Goal: Task Accomplishment & Management: Use online tool/utility

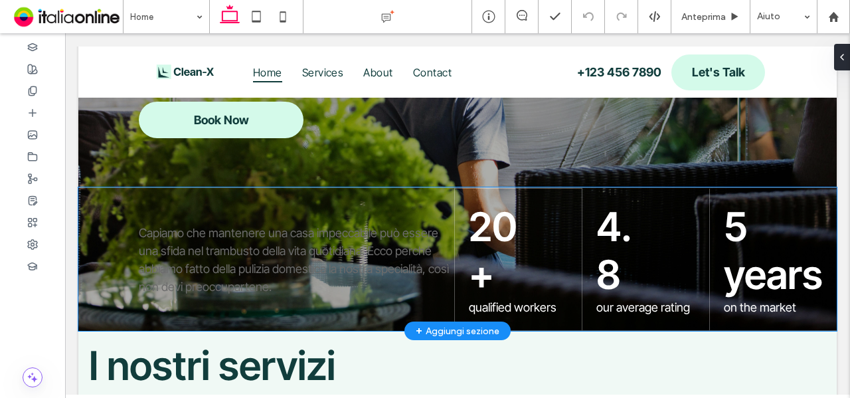
scroll to position [451, 0]
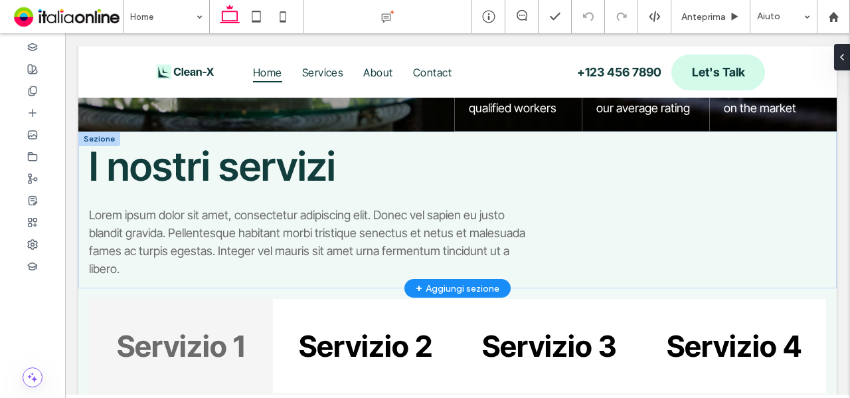
click at [483, 284] on div "+ Aggiungi sezione" at bounding box center [458, 288] width 84 height 15
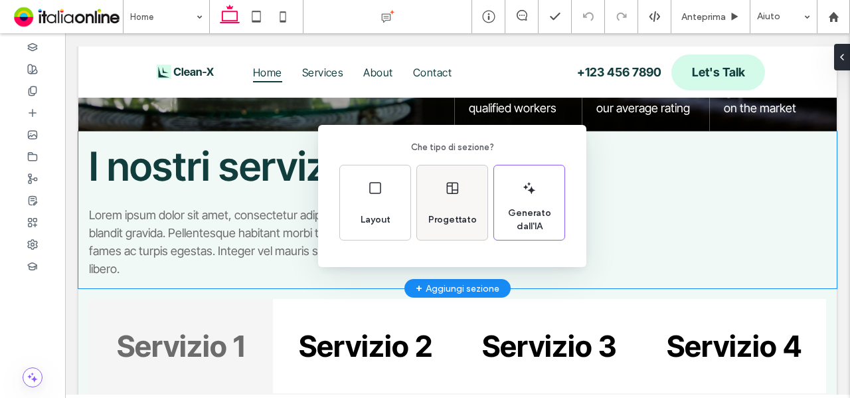
click at [449, 199] on div "Progettato" at bounding box center [452, 202] width 70 height 74
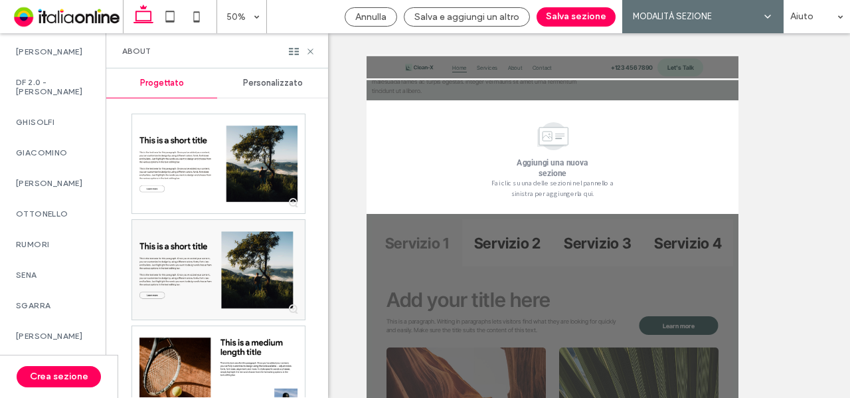
scroll to position [1171, 0]
click at [76, 331] on label "ZULLO" at bounding box center [53, 335] width 74 height 9
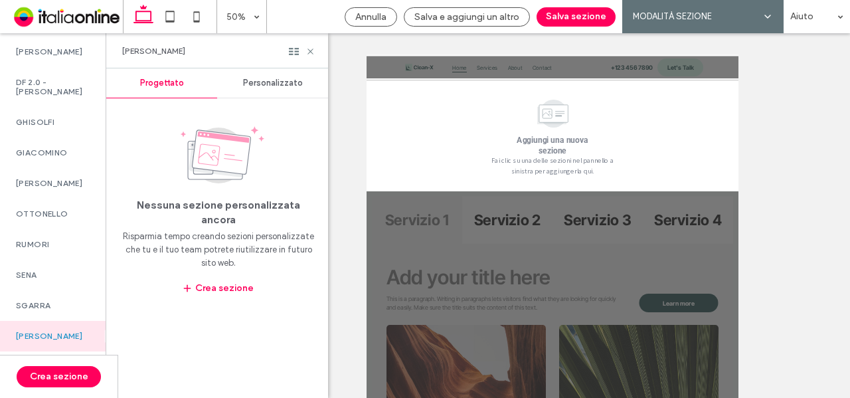
scroll to position [666, 0]
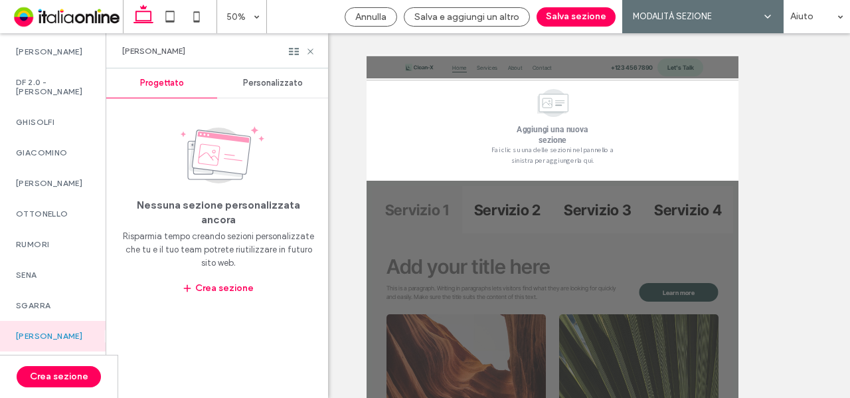
click at [254, 85] on span "Personalizzato" at bounding box center [273, 83] width 60 height 11
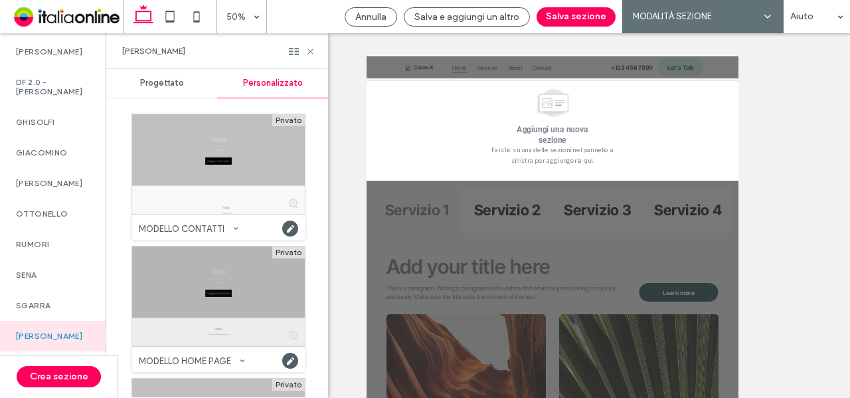
click at [250, 274] on div at bounding box center [218, 296] width 173 height 100
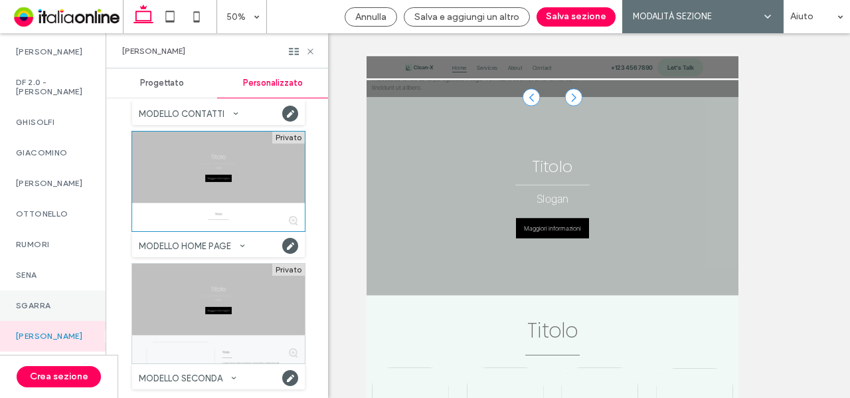
scroll to position [600, 0]
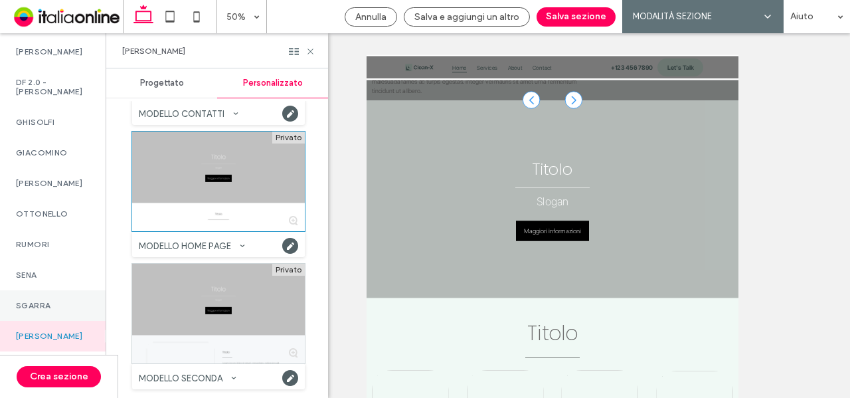
click at [35, 291] on div "SGARRA" at bounding box center [53, 305] width 106 height 31
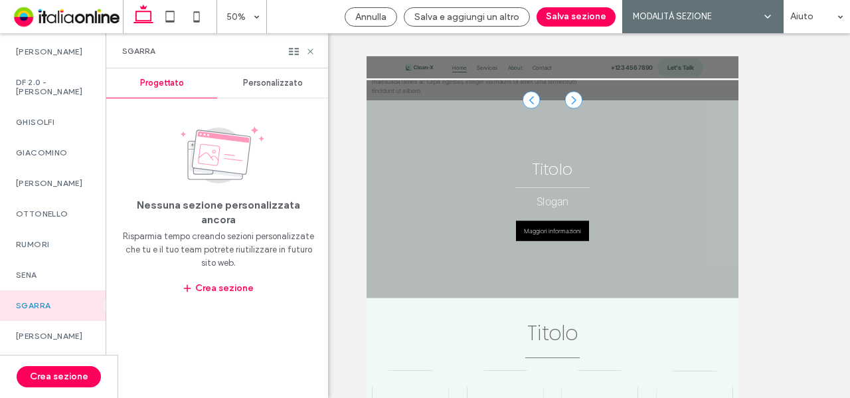
click at [51, 290] on div "SGARRA" at bounding box center [53, 305] width 106 height 31
click at [284, 80] on span "Personalizzato" at bounding box center [273, 83] width 60 height 11
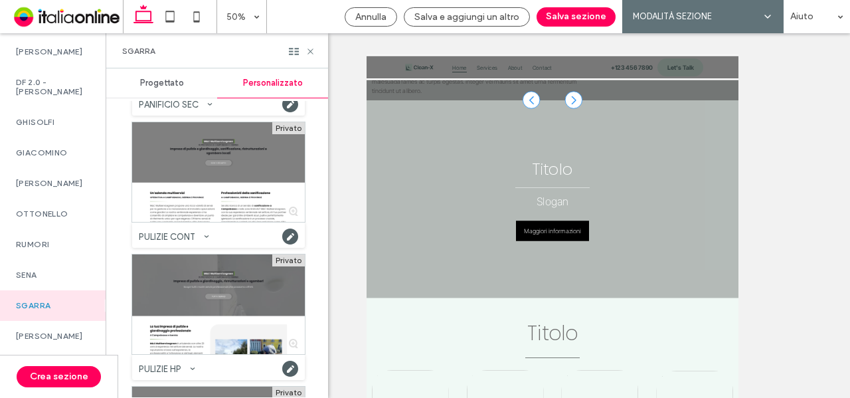
scroll to position [4714, 0]
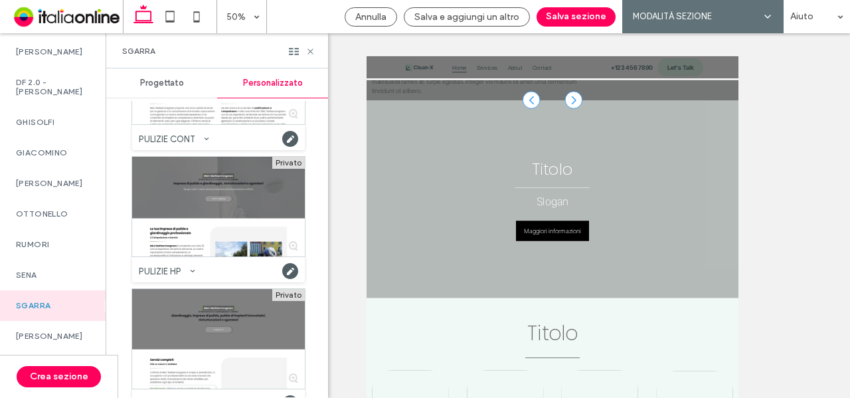
click at [213, 228] on div at bounding box center [218, 207] width 173 height 100
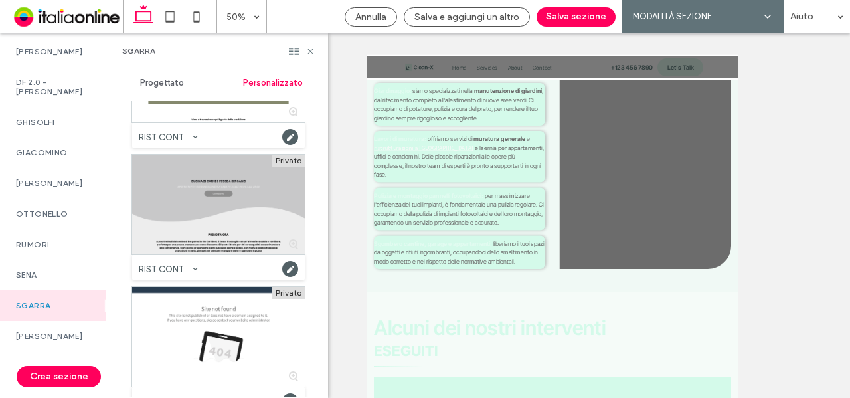
scroll to position [4913, 0]
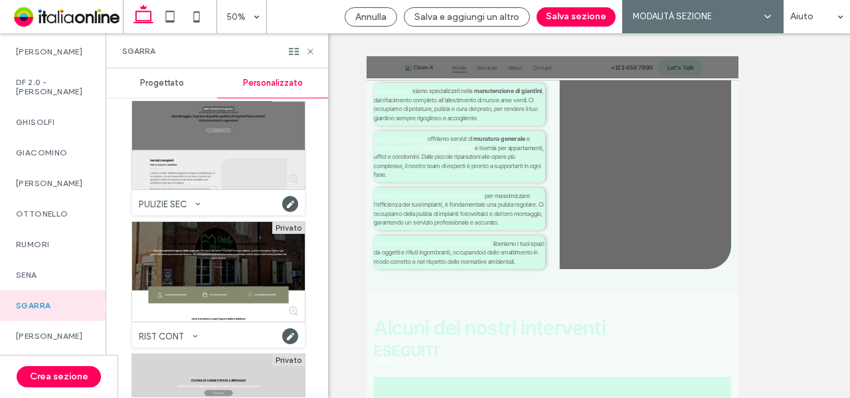
click at [174, 149] on div at bounding box center [218, 140] width 173 height 100
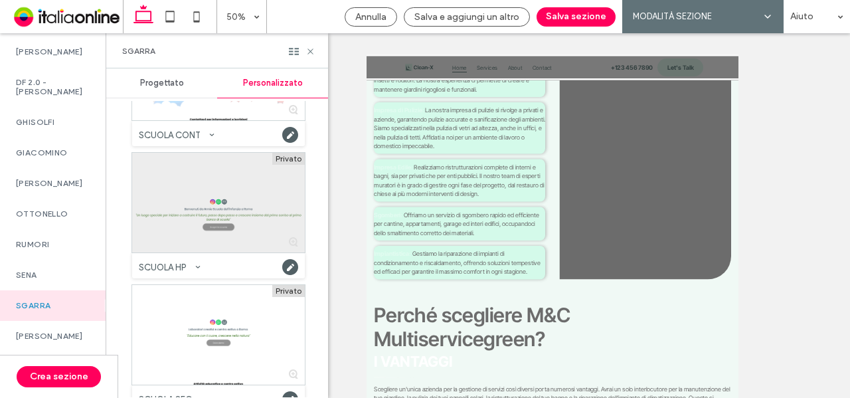
scroll to position [6307, 0]
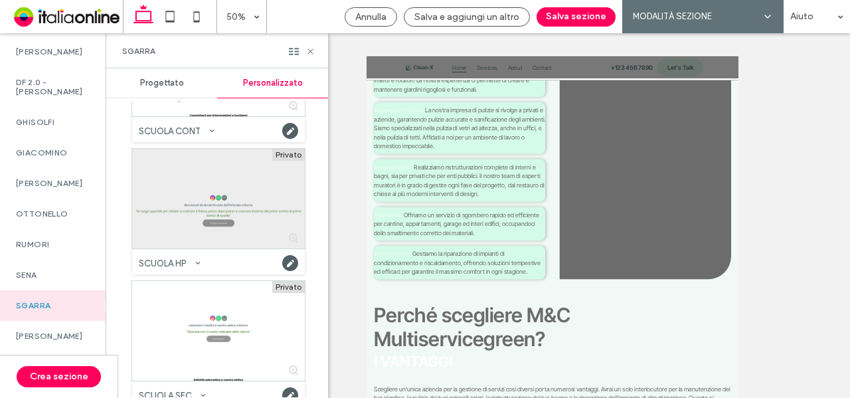
click at [210, 213] on div at bounding box center [218, 199] width 173 height 100
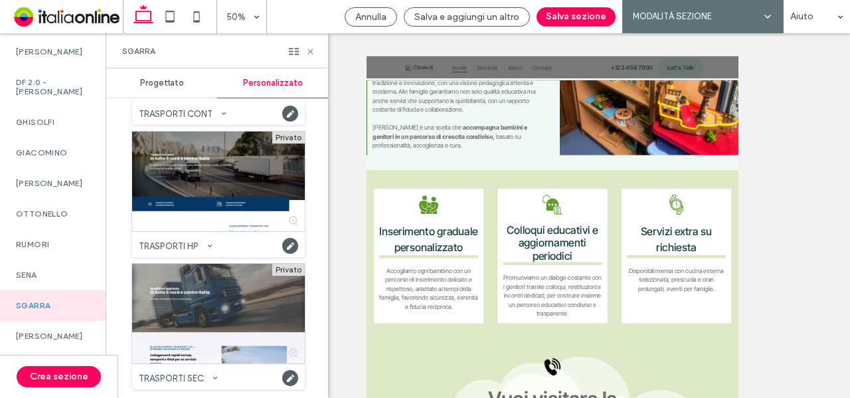
scroll to position [7117, 0]
click at [32, 273] on div "SENA" at bounding box center [53, 275] width 106 height 31
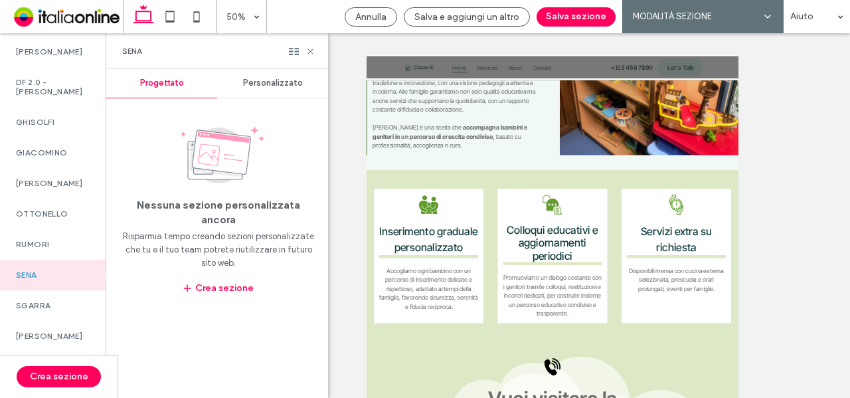
click at [256, 79] on span "Personalizzato" at bounding box center [273, 83] width 60 height 11
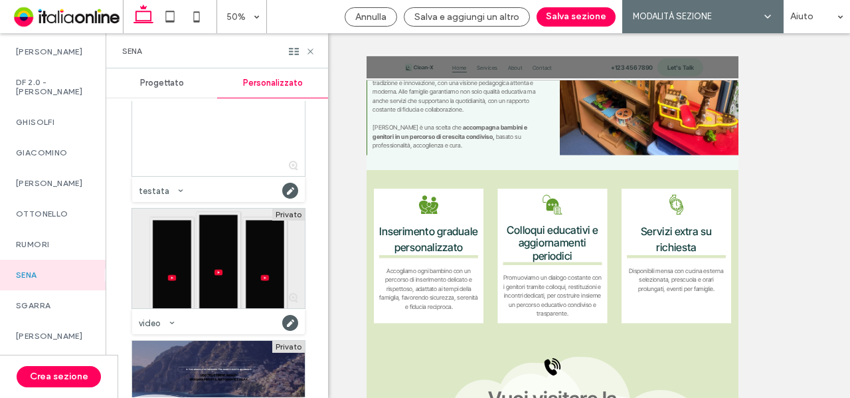
scroll to position [1436, 0]
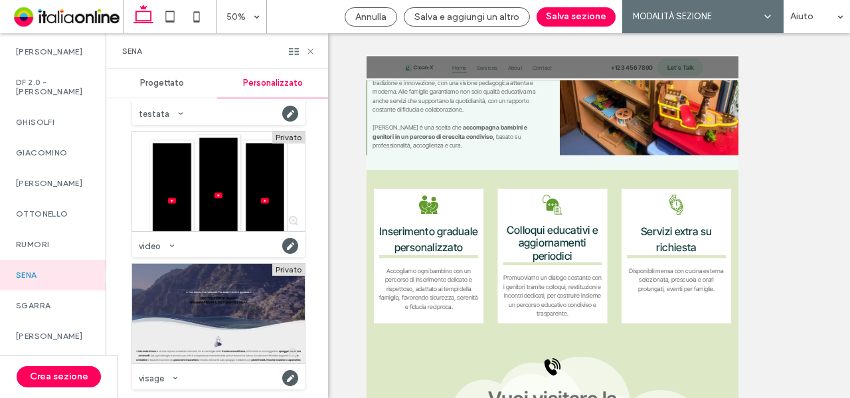
click at [210, 305] on div at bounding box center [218, 314] width 173 height 100
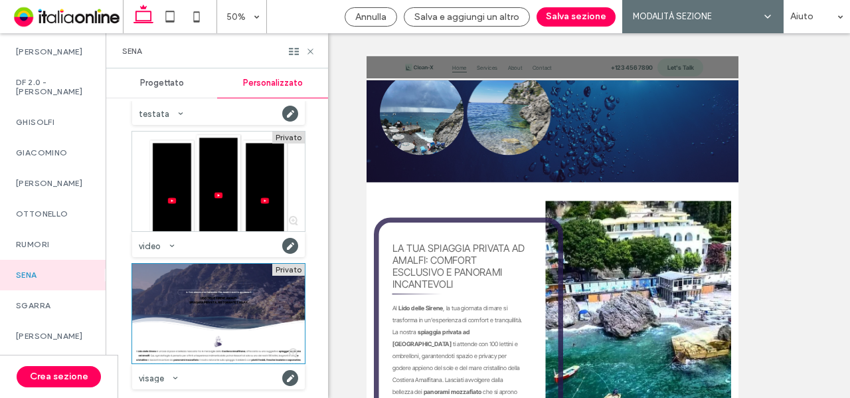
scroll to position [2658, 0]
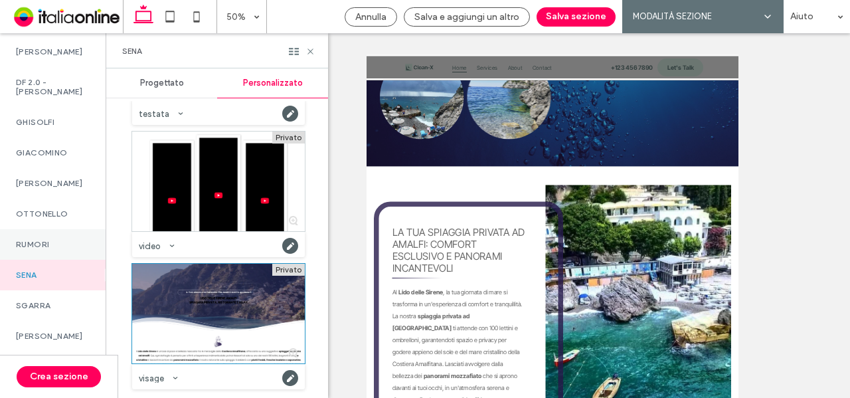
click at [42, 229] on div "RUMORI" at bounding box center [53, 244] width 106 height 31
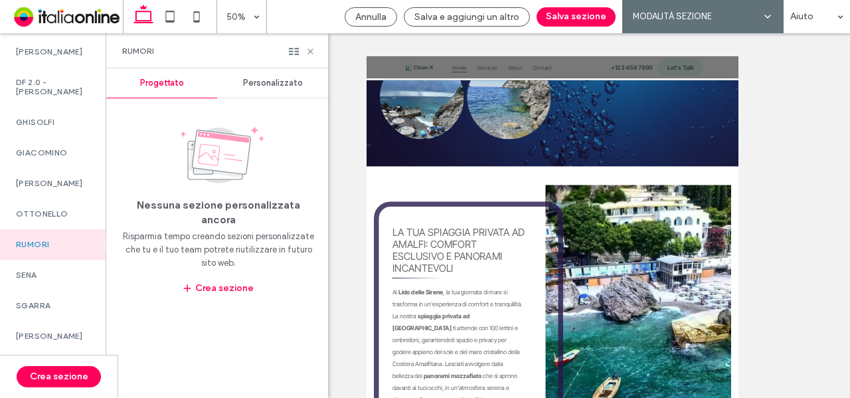
click at [256, 76] on div "Personalizzato" at bounding box center [272, 82] width 111 height 29
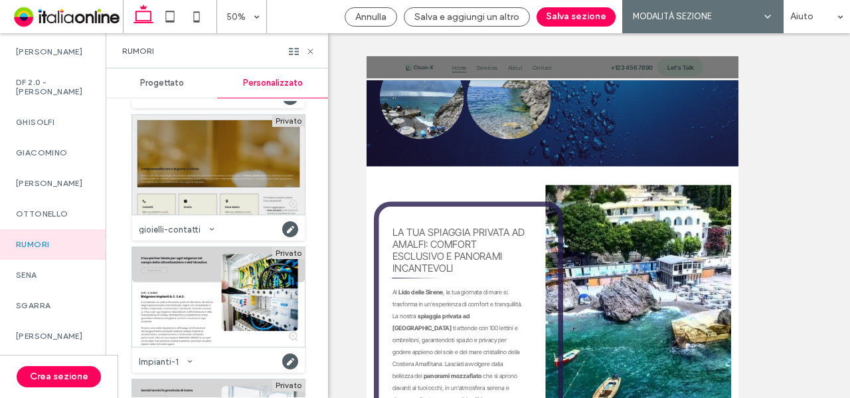
scroll to position [66, 0]
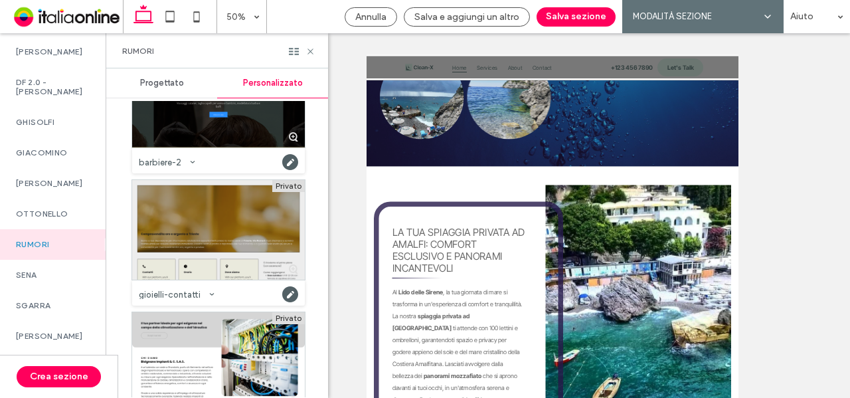
click at [246, 206] on div at bounding box center [218, 230] width 173 height 100
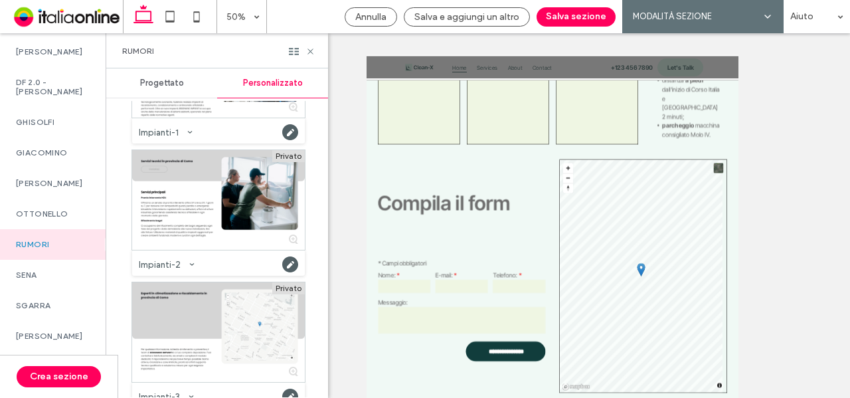
scroll to position [266, 0]
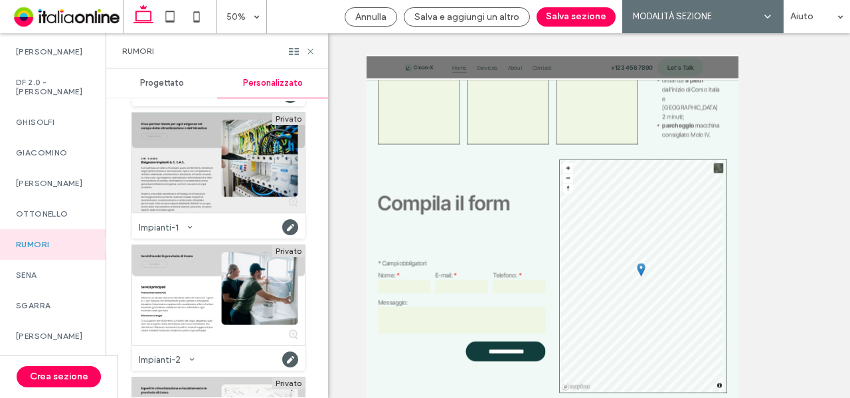
click at [238, 185] on div at bounding box center [218, 163] width 173 height 100
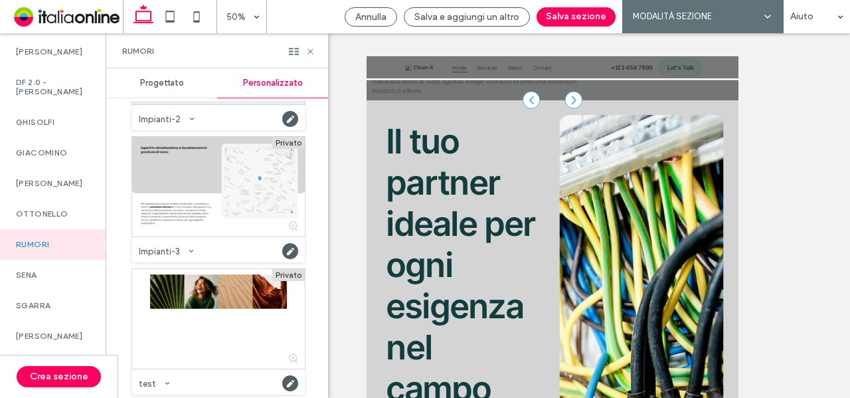
scroll to position [511, 0]
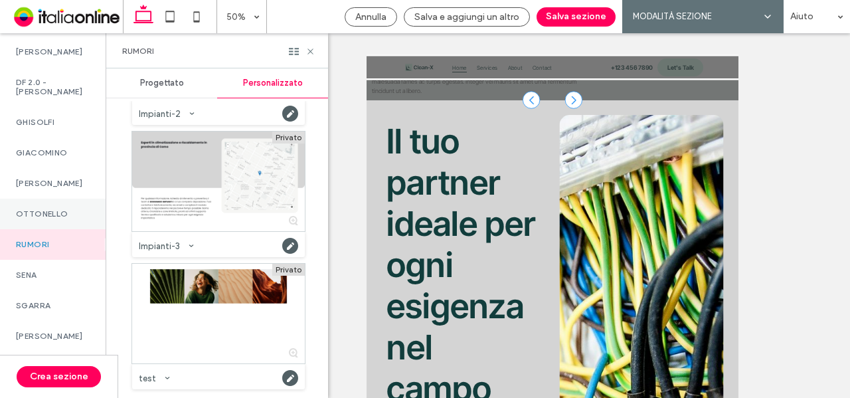
click at [56, 209] on label "OTTONELLO" at bounding box center [53, 213] width 74 height 9
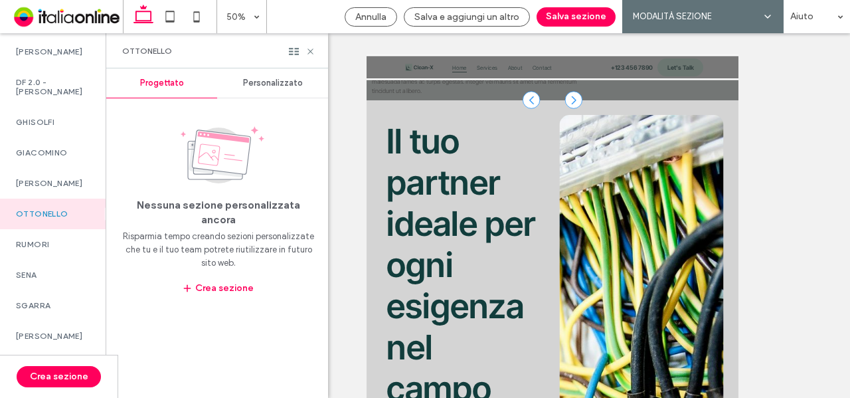
click at [274, 76] on div "Personalizzato" at bounding box center [272, 82] width 111 height 29
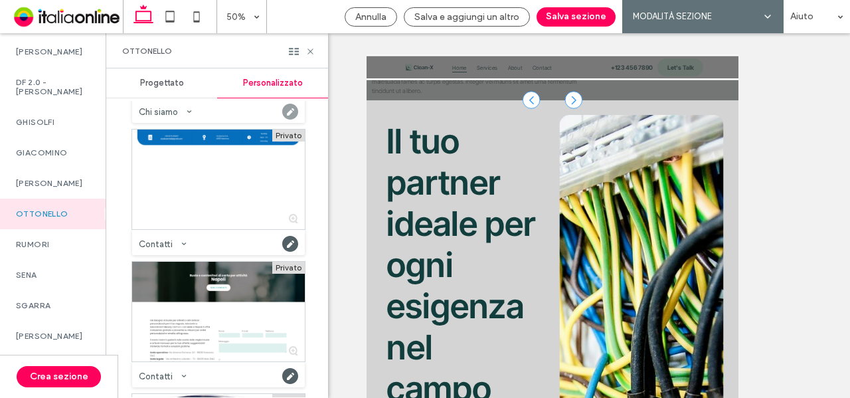
scroll to position [598, 0]
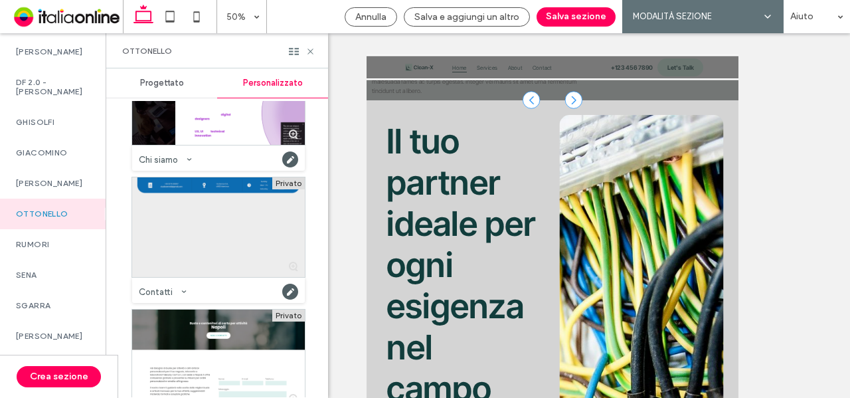
click at [281, 228] on div at bounding box center [218, 227] width 173 height 100
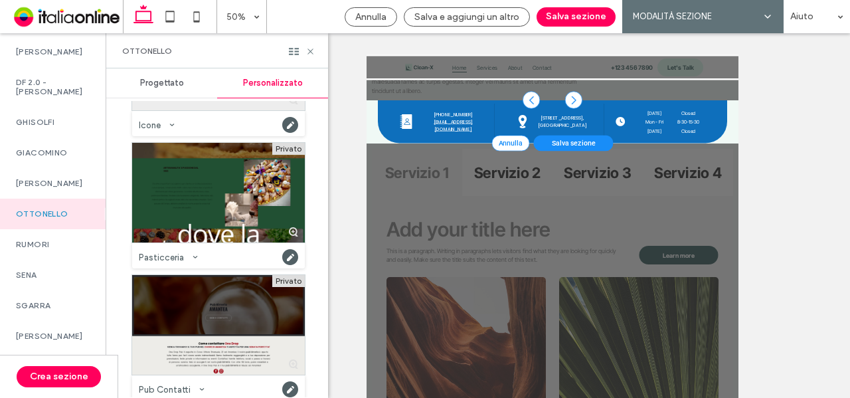
scroll to position [2988, 0]
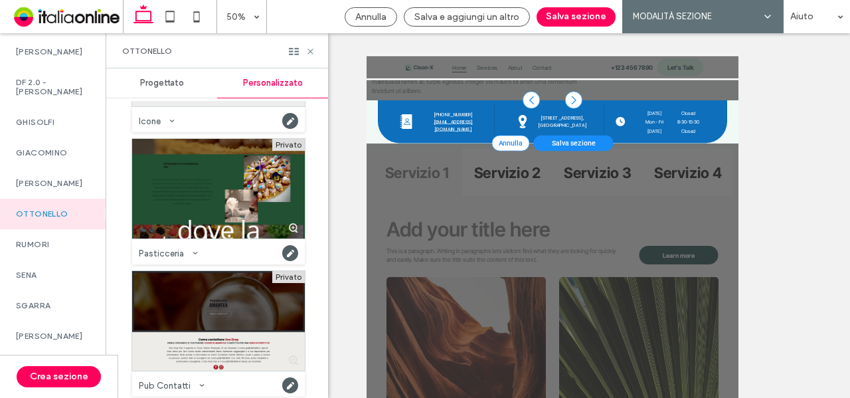
click at [232, 188] on div at bounding box center [218, 189] width 173 height 100
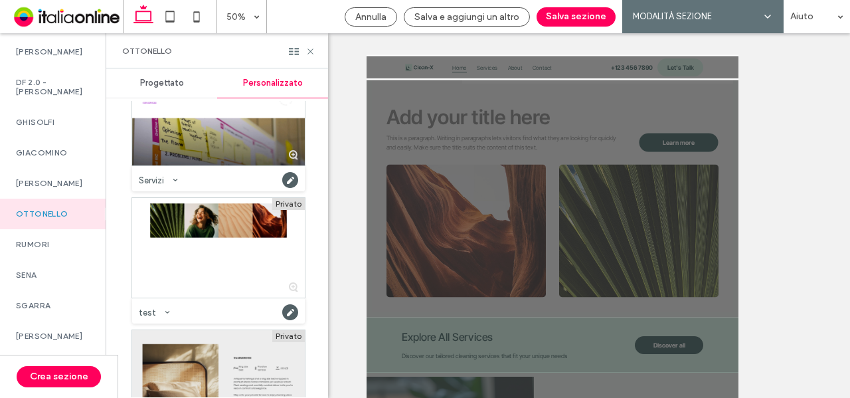
scroll to position [4184, 0]
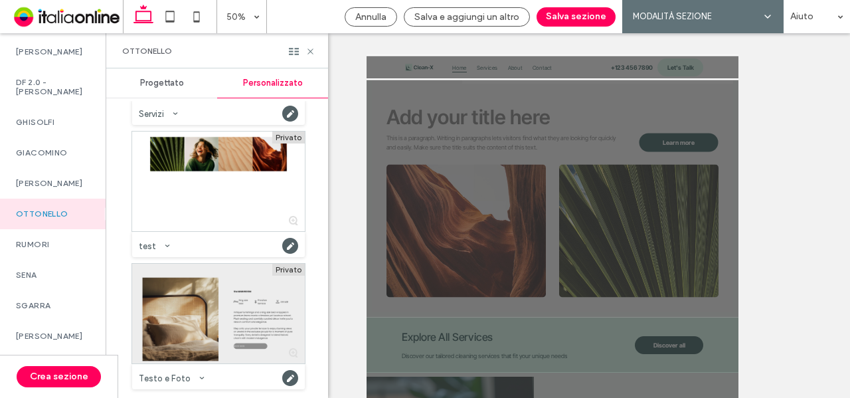
click at [232, 289] on div at bounding box center [218, 314] width 173 height 100
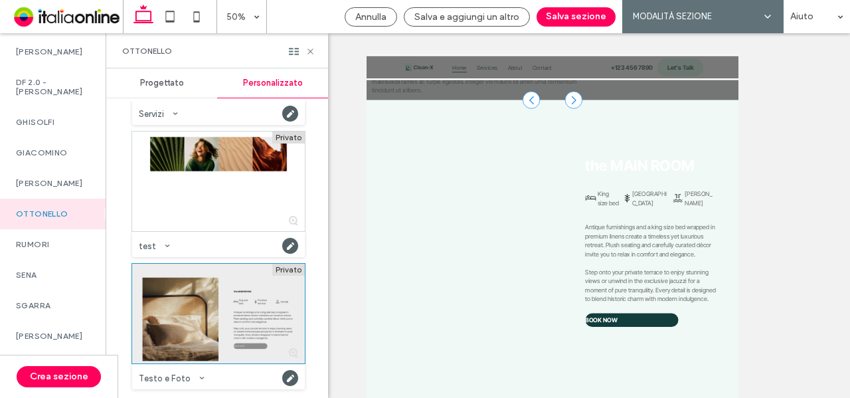
scroll to position [600, 0]
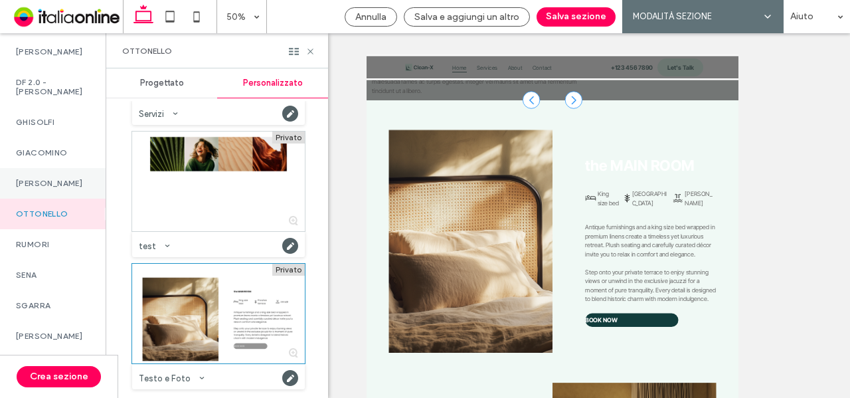
click at [12, 171] on div "GOTTFRIED" at bounding box center [53, 183] width 106 height 31
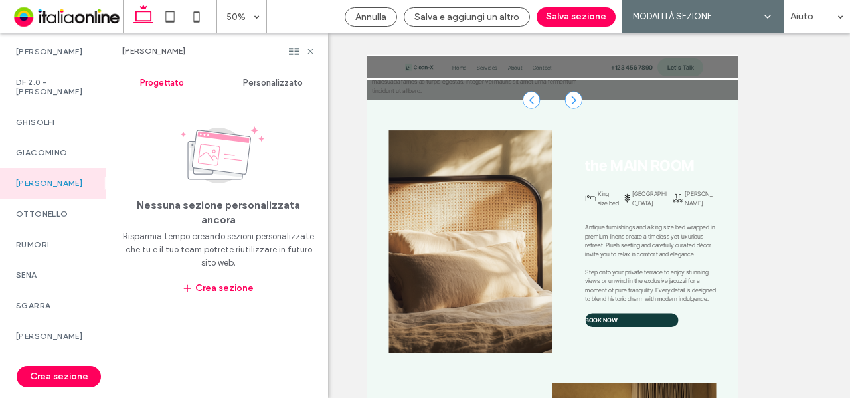
click at [274, 83] on span "Personalizzato" at bounding box center [273, 83] width 60 height 11
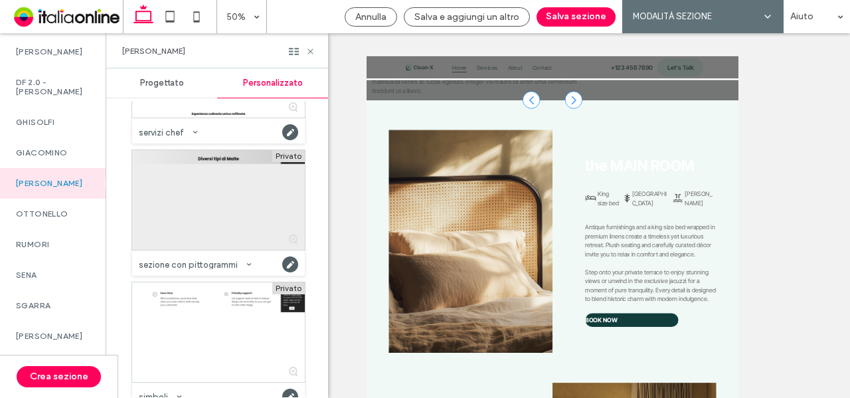
scroll to position [1832, 0]
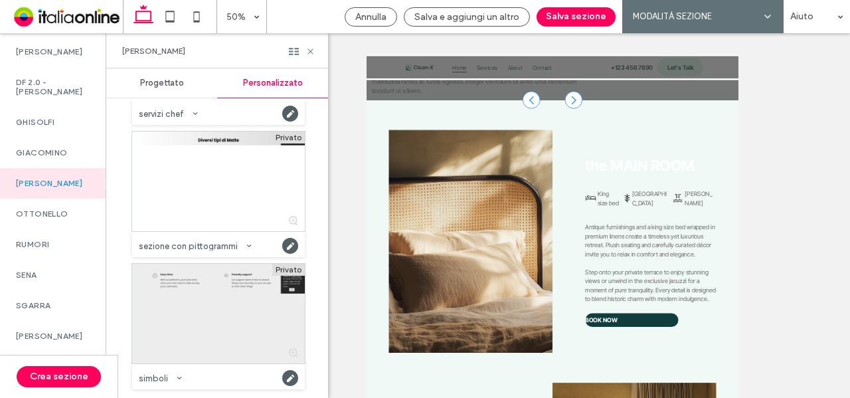
click at [207, 317] on div at bounding box center [218, 314] width 173 height 100
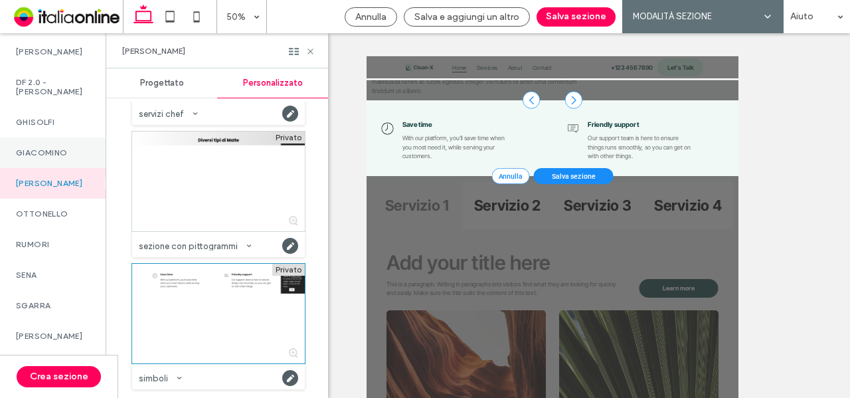
click at [46, 148] on label "GIACOMINO" at bounding box center [53, 152] width 74 height 9
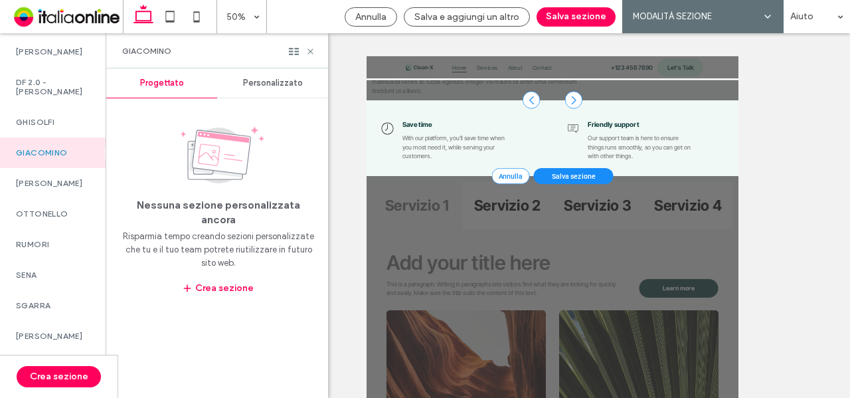
click at [280, 78] on span "Personalizzato" at bounding box center [273, 83] width 60 height 11
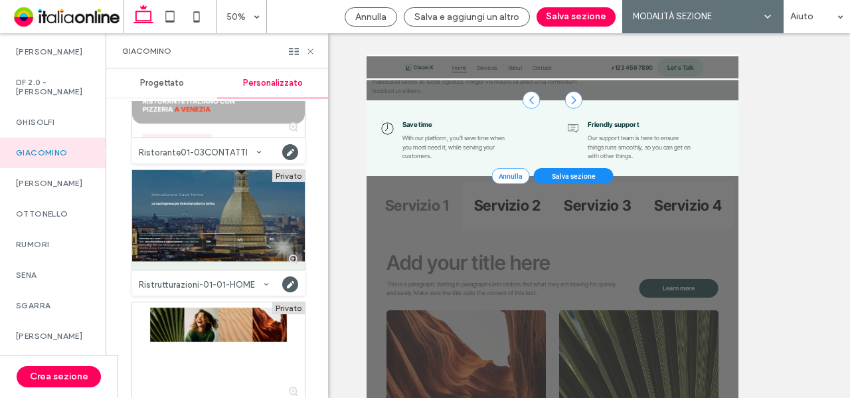
scroll to position [2097, 0]
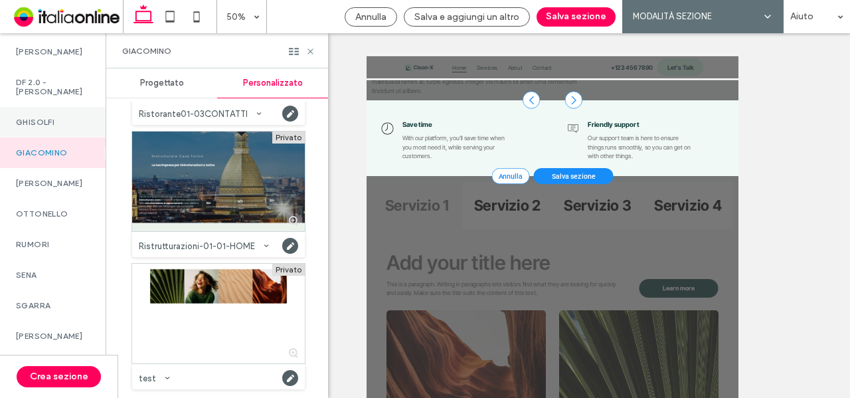
click at [55, 124] on div "GHISOLFI" at bounding box center [53, 122] width 106 height 31
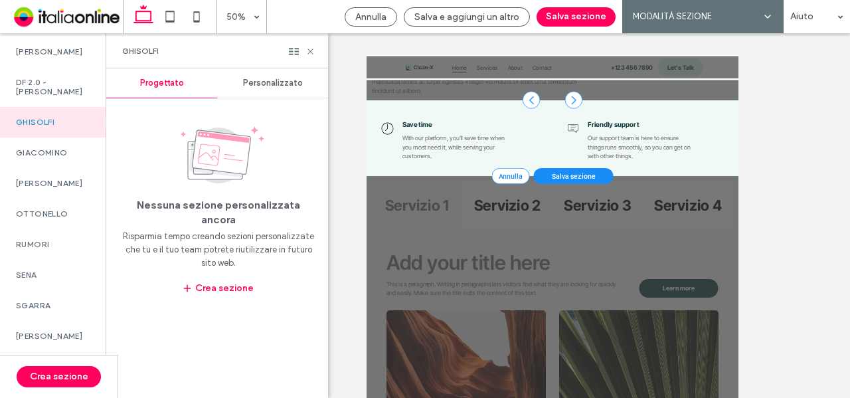
click at [266, 90] on div "Personalizzato" at bounding box center [272, 82] width 111 height 29
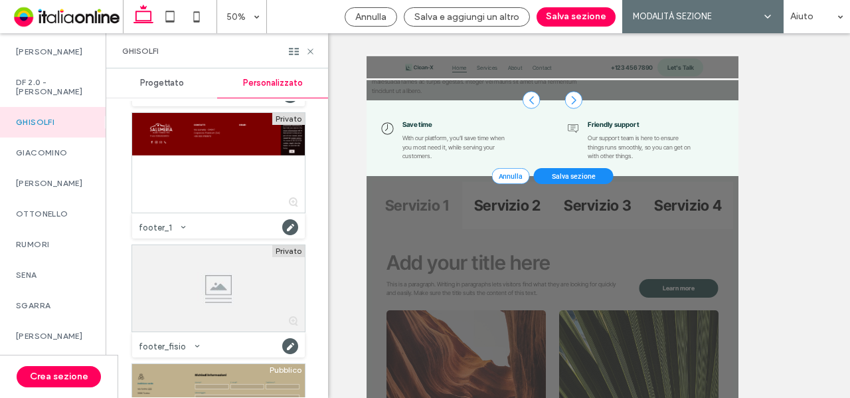
scroll to position [133, 0]
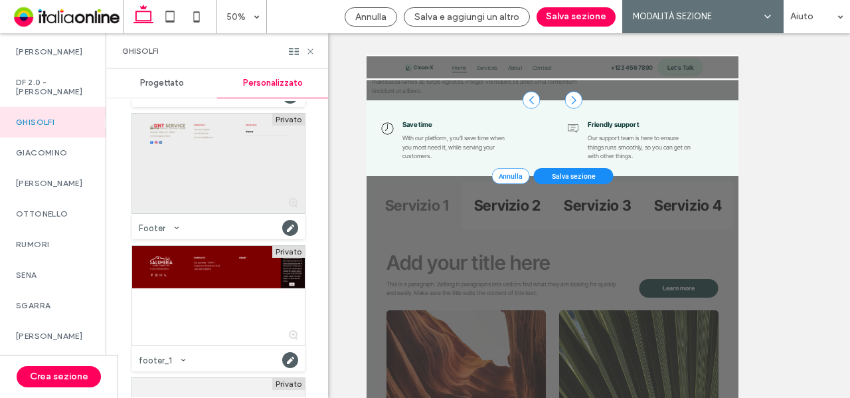
click at [210, 183] on div at bounding box center [218, 164] width 173 height 100
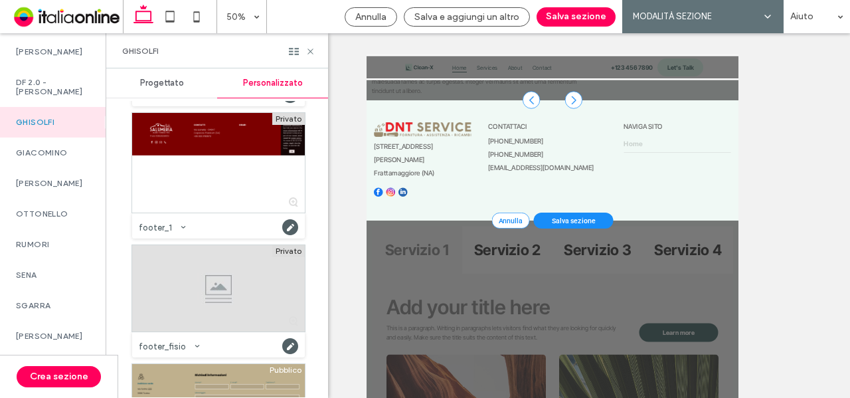
scroll to position [465, 0]
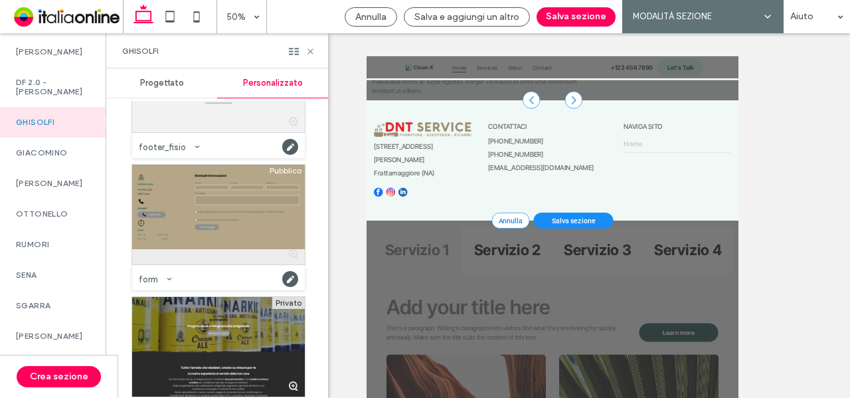
click at [216, 214] on div at bounding box center [218, 215] width 173 height 100
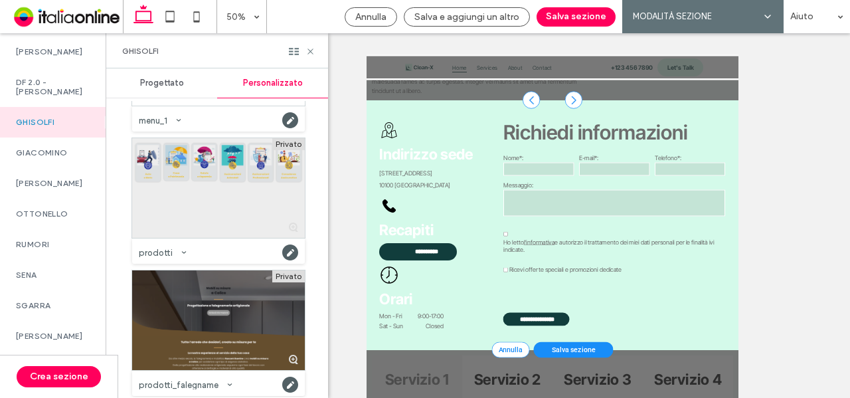
scroll to position [2257, 0]
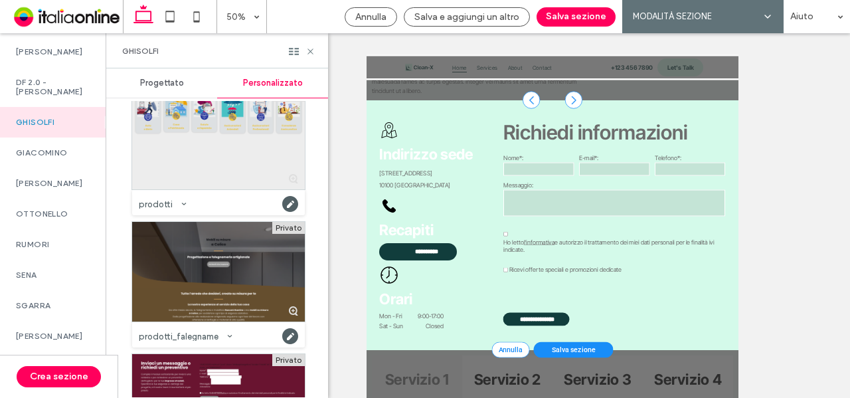
click at [242, 143] on div at bounding box center [218, 140] width 173 height 100
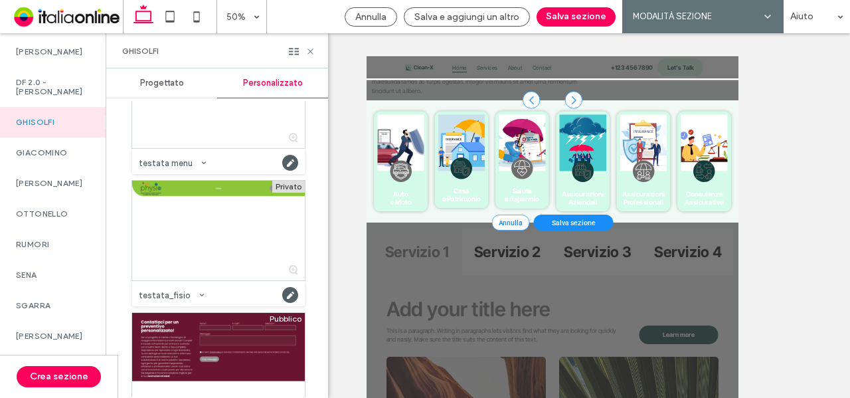
scroll to position [3405, 0]
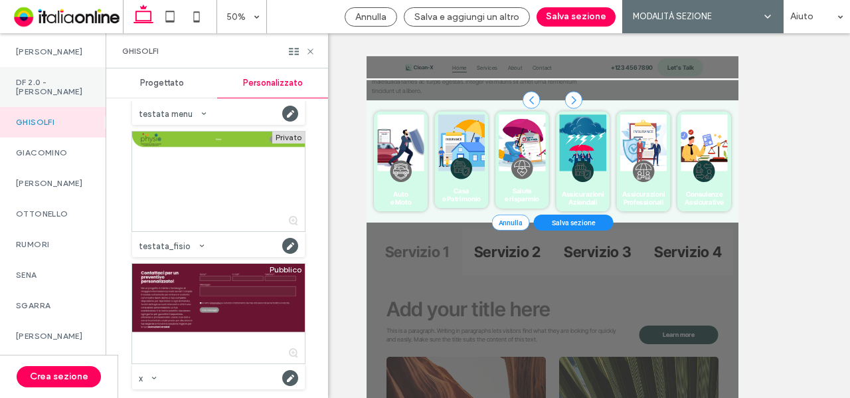
click at [60, 94] on div "DF 2.0 - SITI S" at bounding box center [53, 87] width 106 height 40
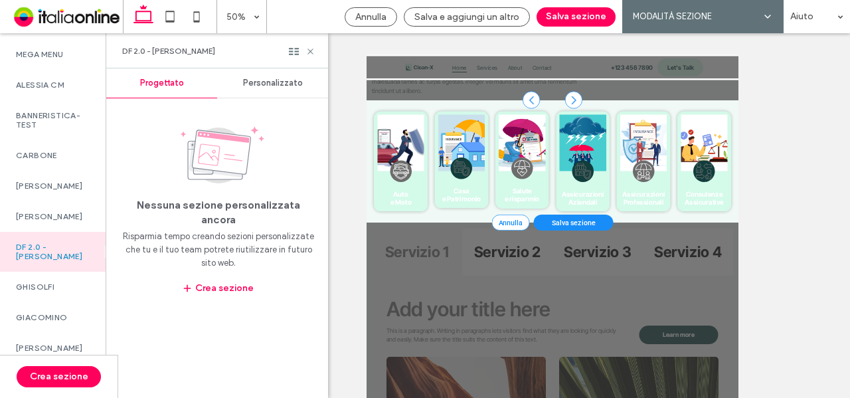
scroll to position [972, 0]
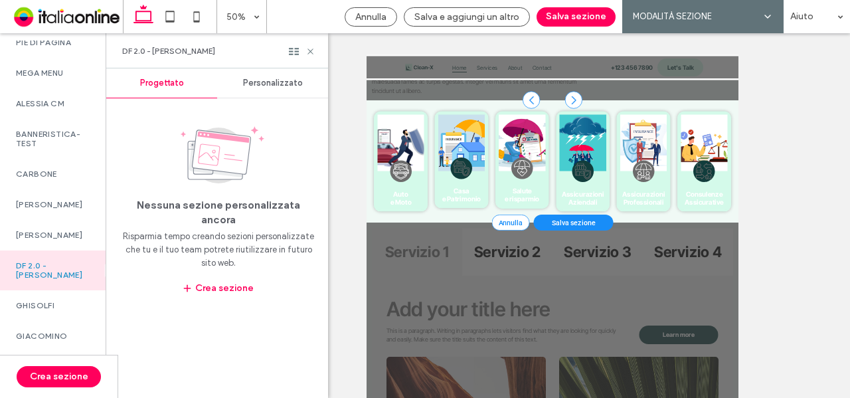
click at [256, 74] on div "Personalizzato" at bounding box center [272, 82] width 111 height 29
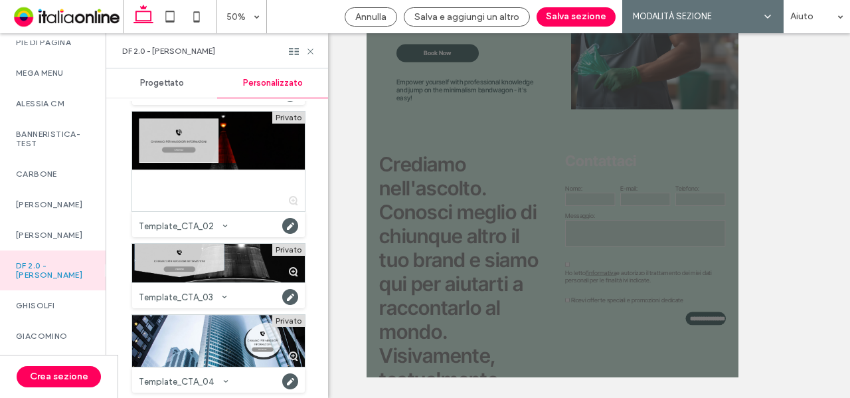
scroll to position [730, 0]
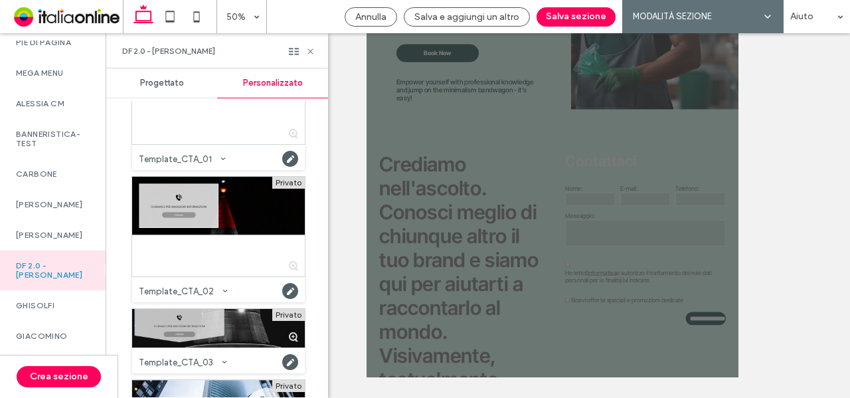
click at [213, 321] on div at bounding box center [218, 328] width 173 height 39
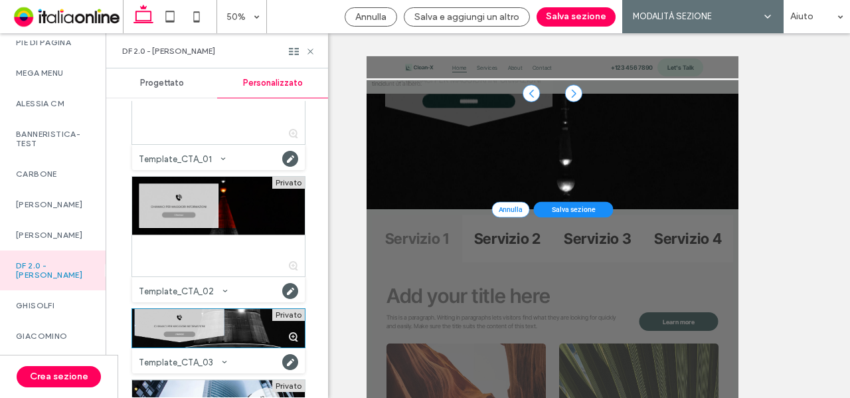
scroll to position [600, 0]
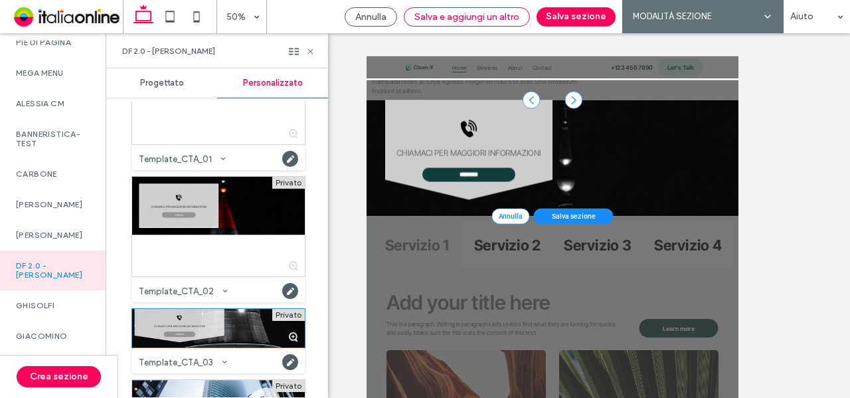
click at [513, 11] on span "Salva e aggiungi un altro" at bounding box center [466, 16] width 105 height 11
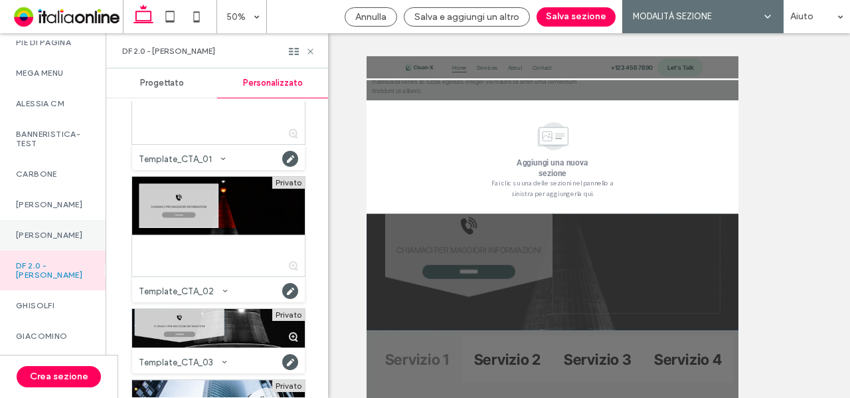
click at [52, 240] on label "CORRADINO" at bounding box center [53, 234] width 74 height 9
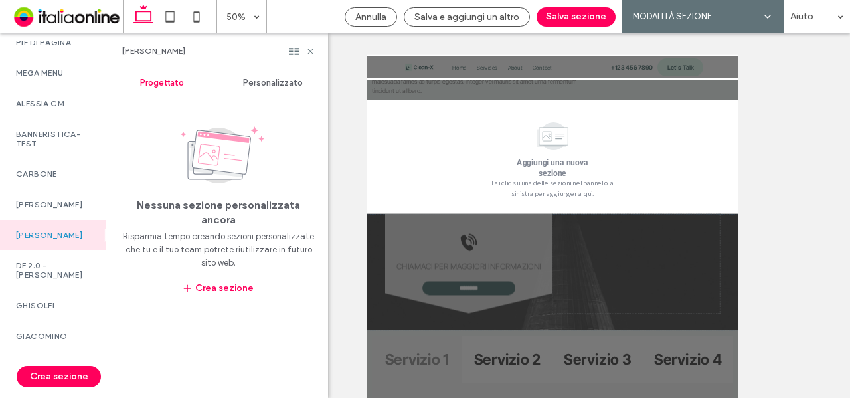
click at [280, 80] on span "Personalizzato" at bounding box center [273, 83] width 60 height 11
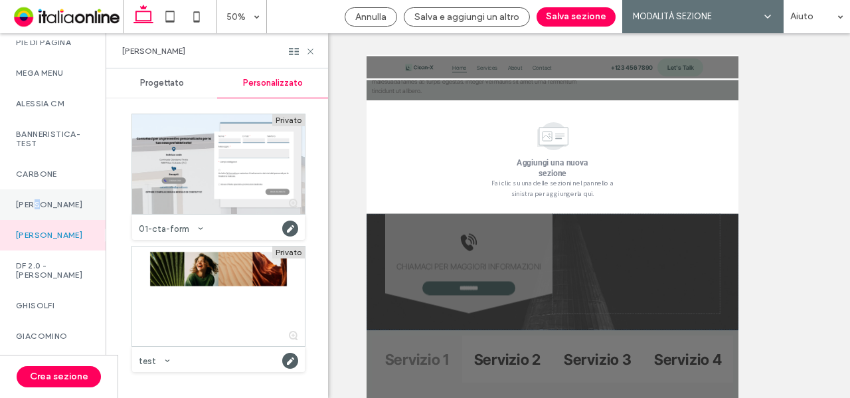
click at [40, 209] on label "CM GOTTARDO" at bounding box center [53, 204] width 74 height 9
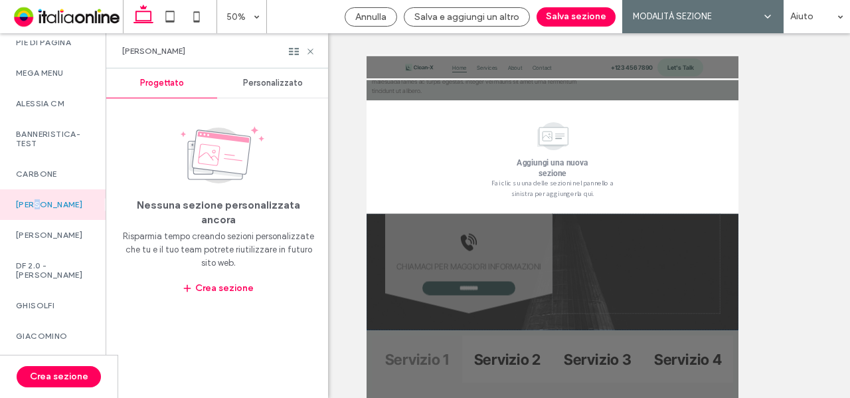
click at [284, 84] on span "Personalizzato" at bounding box center [273, 83] width 60 height 11
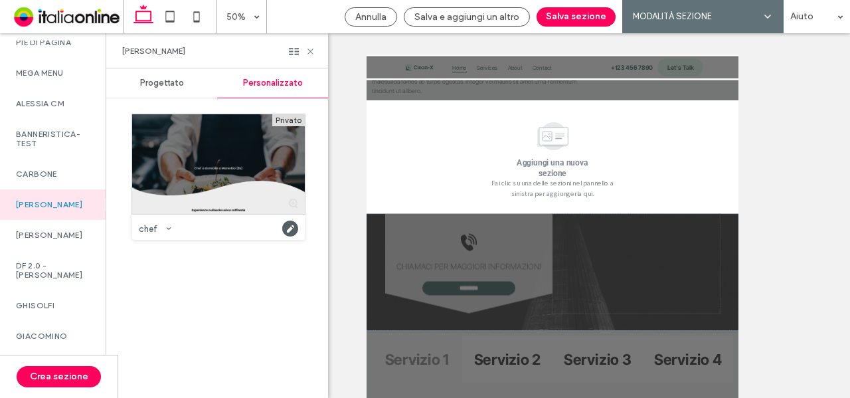
click at [214, 164] on div at bounding box center [218, 164] width 173 height 100
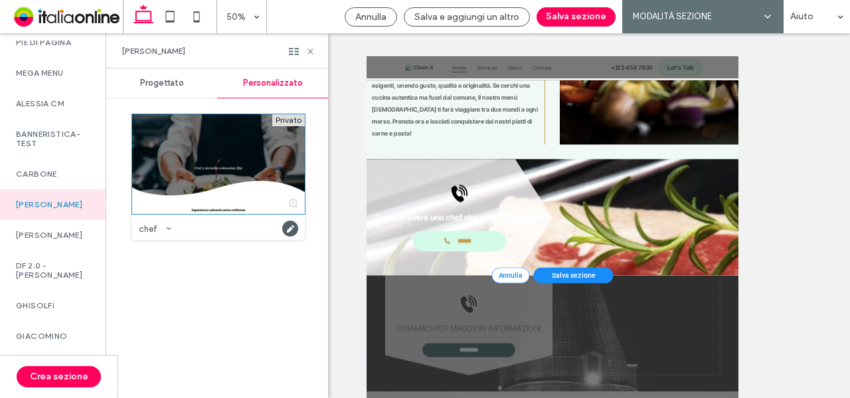
scroll to position [2790, 0]
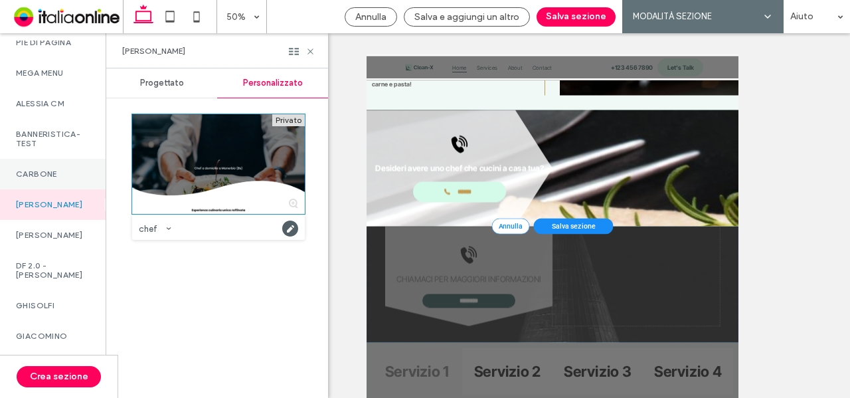
click at [68, 187] on div "CARBONE" at bounding box center [53, 174] width 106 height 31
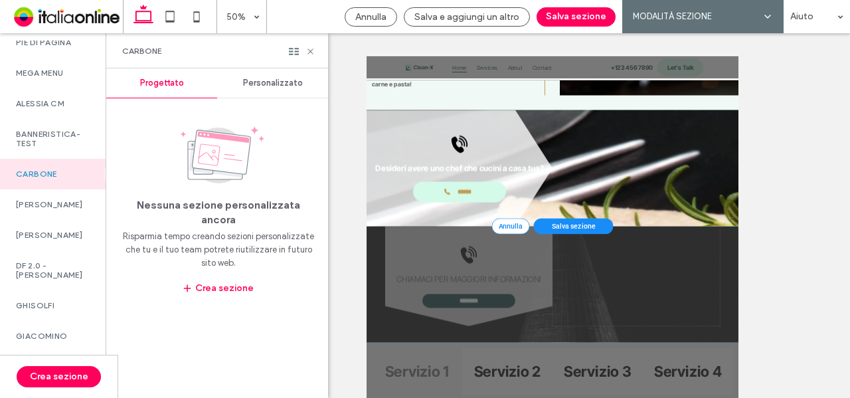
click at [745, 270] on div at bounding box center [478, 215] width 744 height 364
click at [281, 92] on div "Personalizzato" at bounding box center [272, 82] width 111 height 29
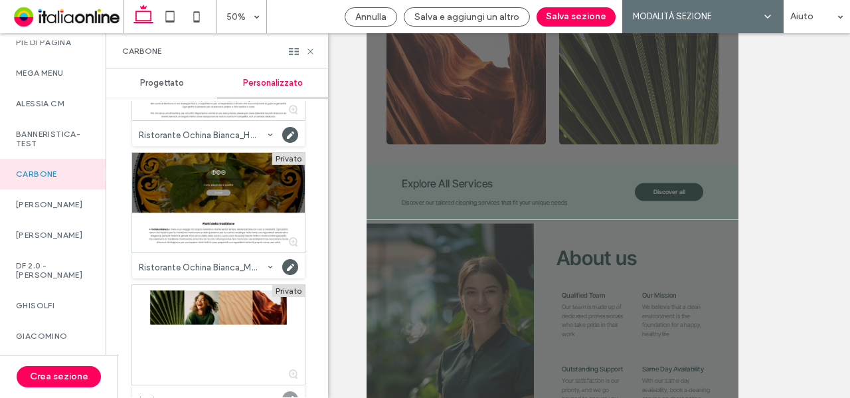
scroll to position [2821, 0]
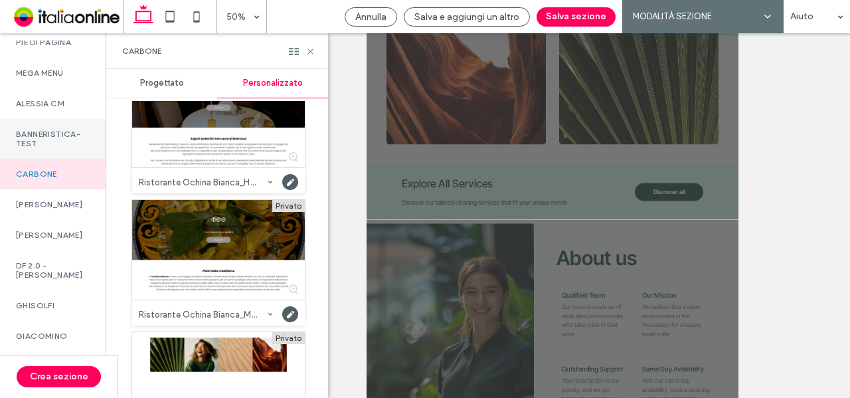
click at [56, 159] on div "Banneristica-TEST" at bounding box center [53, 139] width 106 height 40
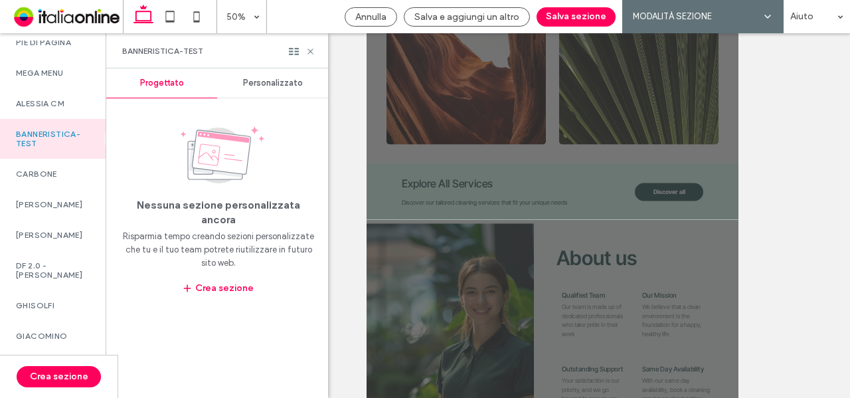
click at [272, 80] on span "Personalizzato" at bounding box center [273, 83] width 60 height 11
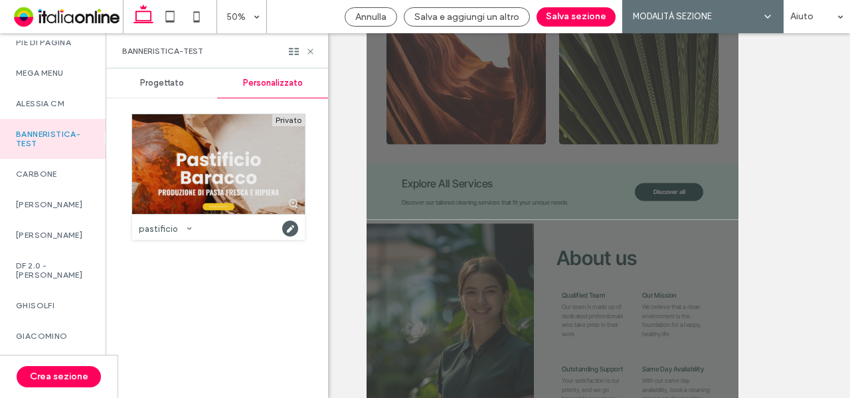
click at [181, 139] on div at bounding box center [218, 164] width 173 height 100
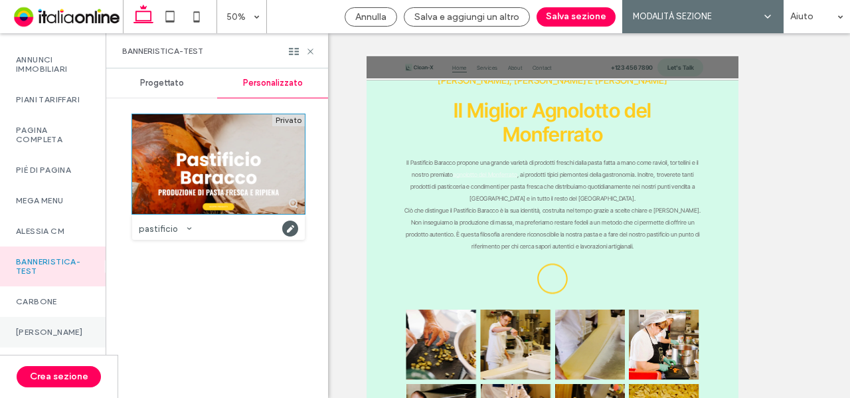
scroll to position [839, 0]
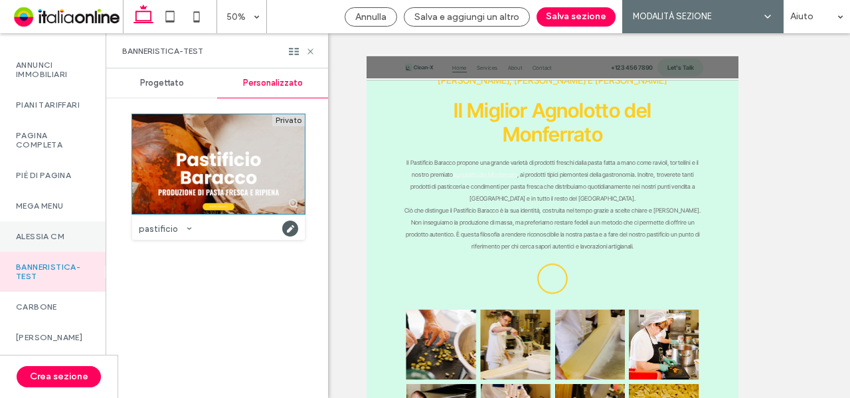
click at [27, 249] on div "Alessia CM" at bounding box center [53, 236] width 106 height 31
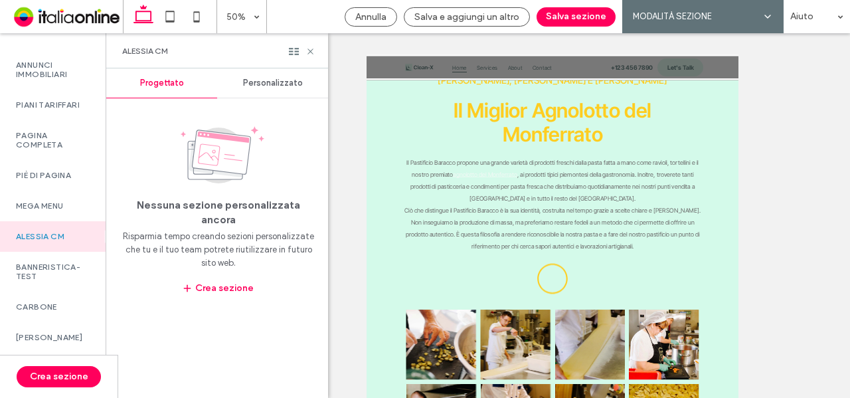
click at [287, 83] on span "Personalizzato" at bounding box center [273, 83] width 60 height 11
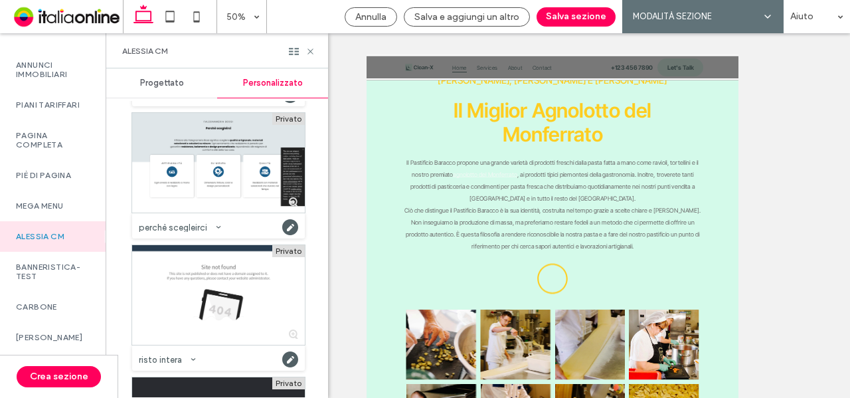
scroll to position [465, 0]
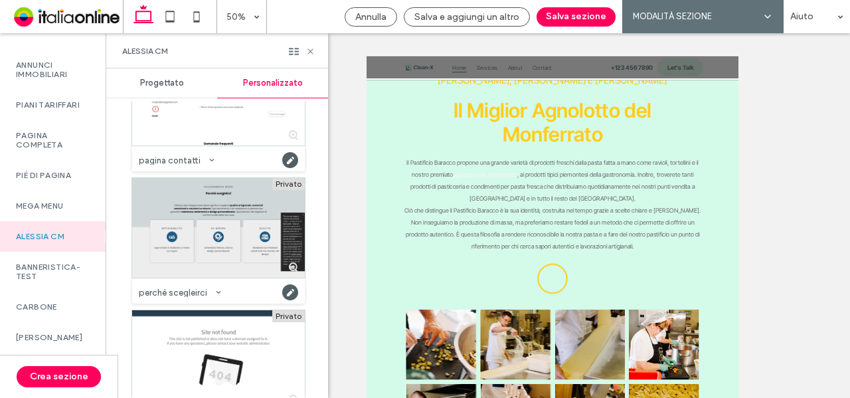
click at [216, 202] on div at bounding box center [218, 228] width 173 height 100
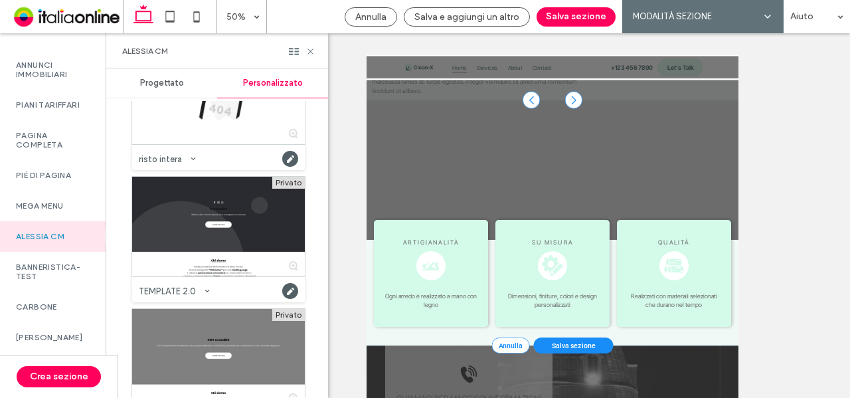
scroll to position [775, 0]
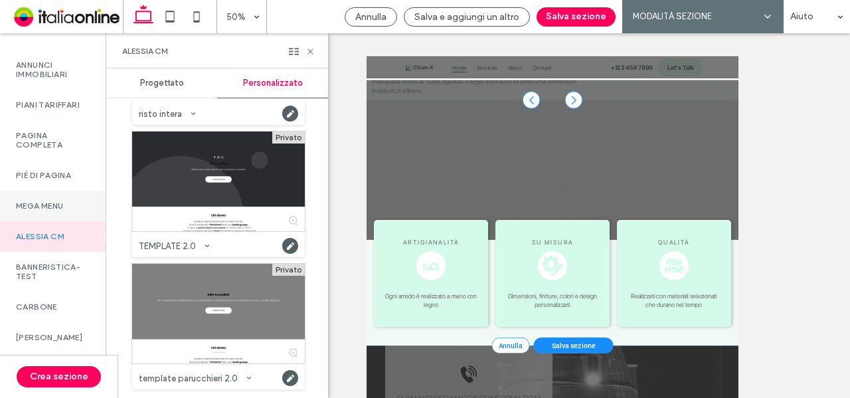
click at [36, 210] on label "Mega Menu" at bounding box center [53, 205] width 74 height 9
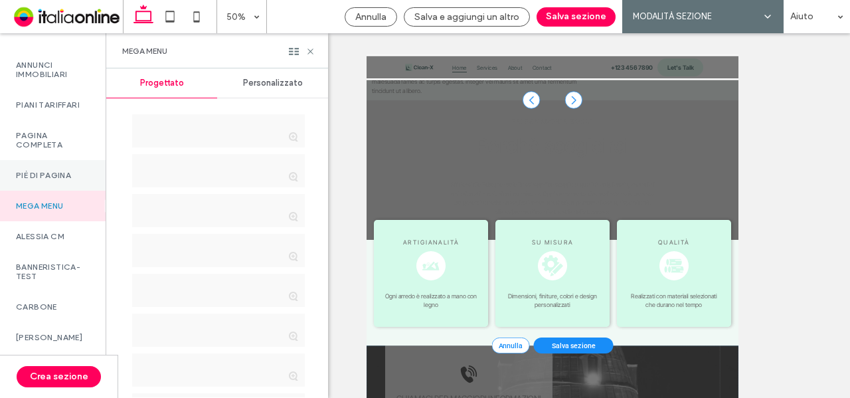
click at [53, 191] on div "Piè di pagina" at bounding box center [53, 175] width 106 height 31
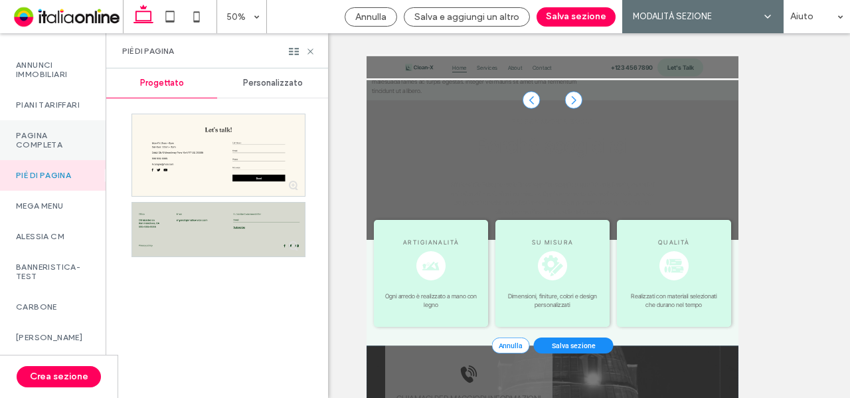
click at [41, 160] on div "Pagina completa" at bounding box center [53, 140] width 106 height 40
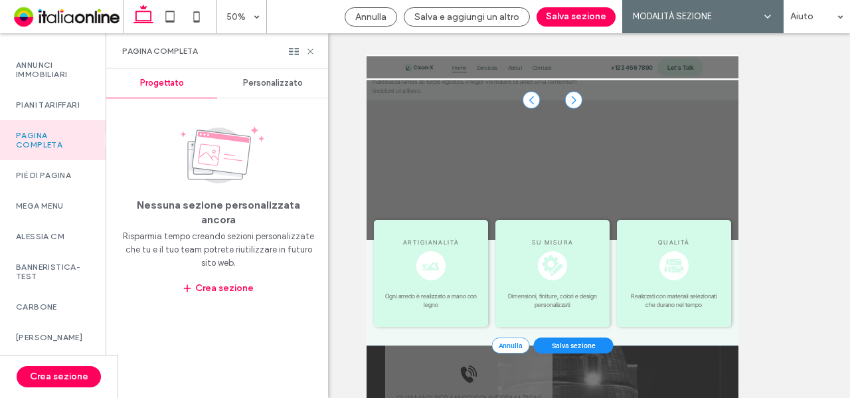
click at [258, 90] on div "Personalizzato" at bounding box center [272, 82] width 111 height 29
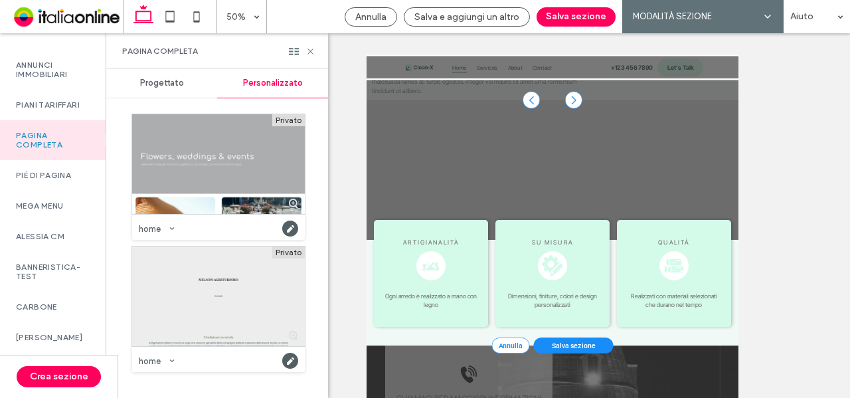
click at [237, 306] on div at bounding box center [218, 296] width 173 height 100
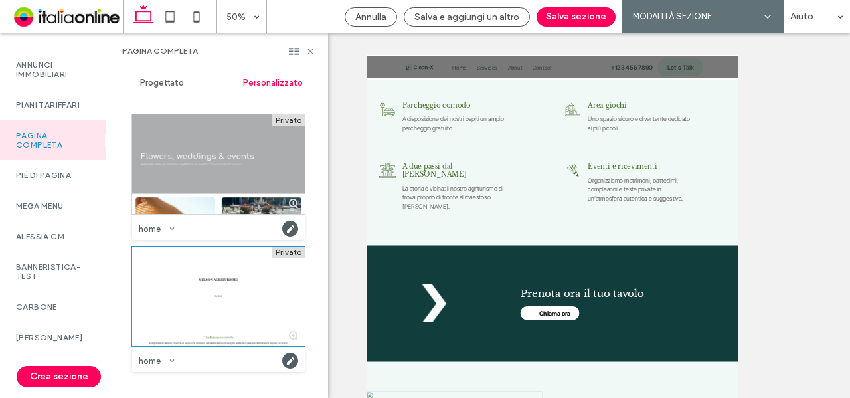
scroll to position [2193, 0]
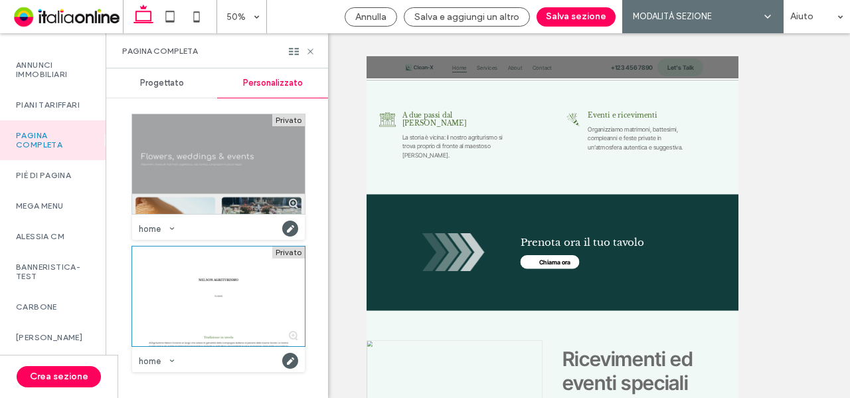
click at [199, 155] on div at bounding box center [218, 164] width 173 height 100
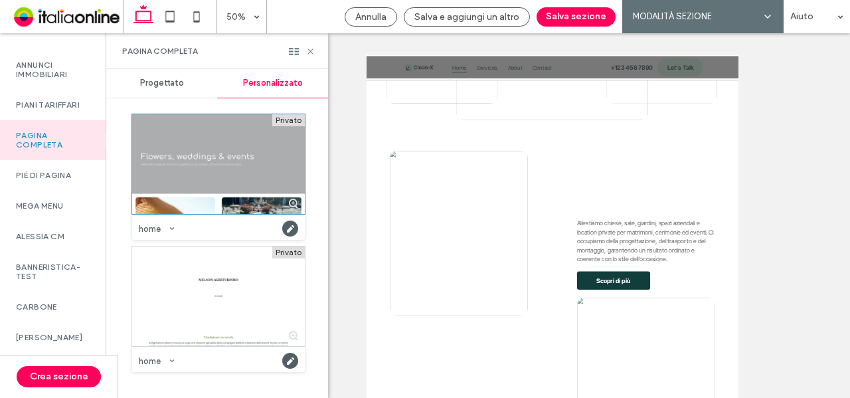
scroll to position [2326, 0]
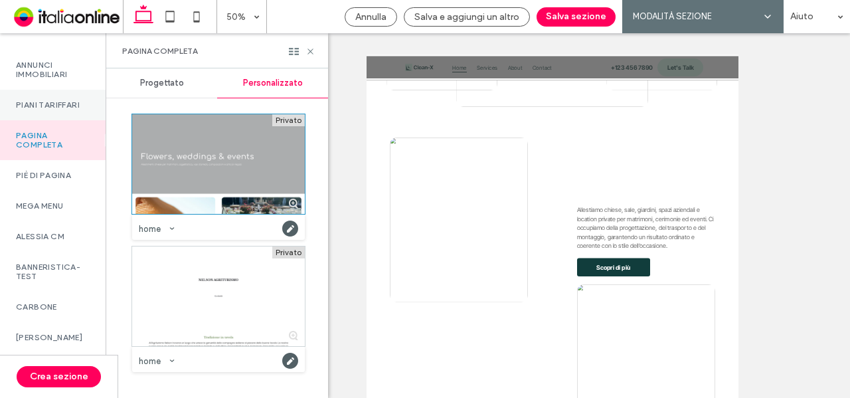
click at [35, 120] on div "Piani tariffari" at bounding box center [53, 105] width 106 height 31
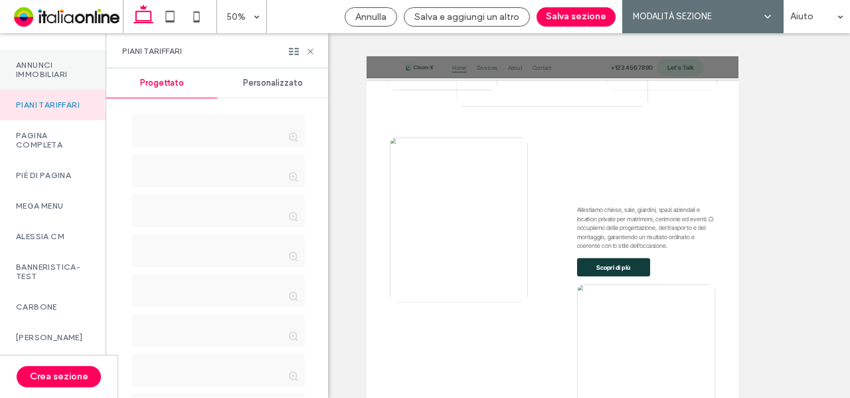
click at [47, 90] on div "Annunci immobiliari" at bounding box center [53, 70] width 106 height 40
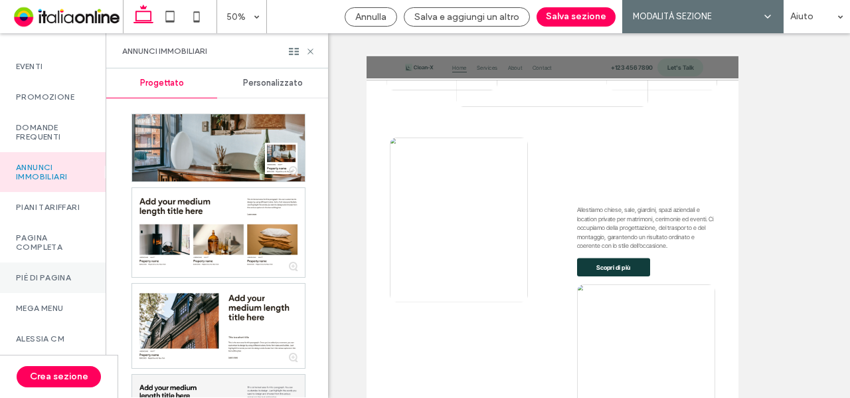
scroll to position [706, 0]
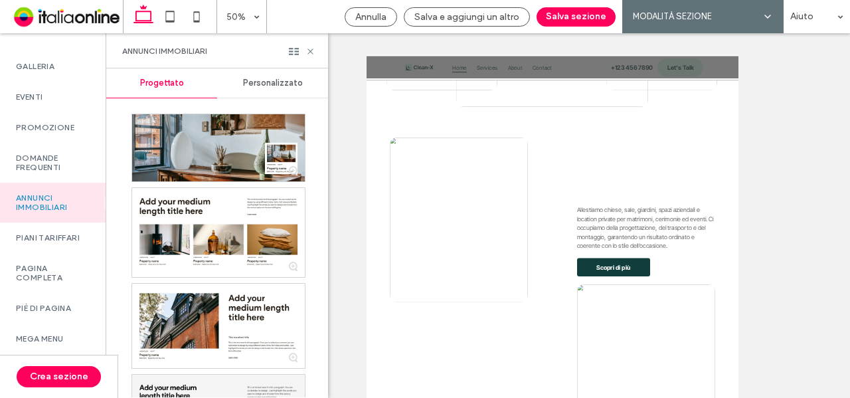
click at [278, 88] on div "Personalizzato" at bounding box center [272, 82] width 111 height 29
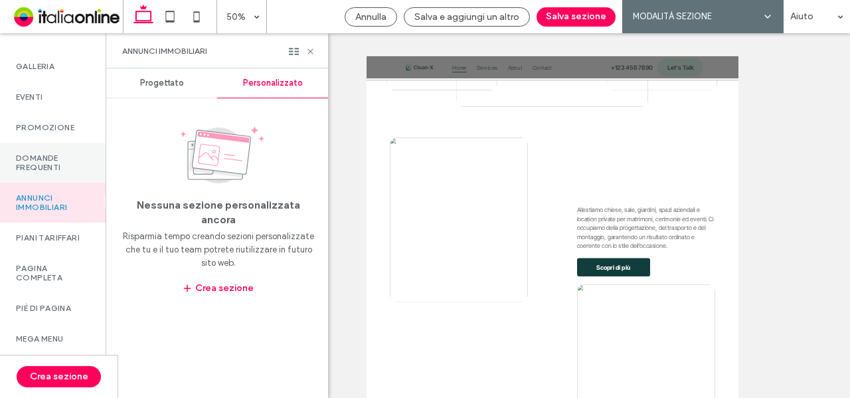
click at [56, 172] on label "Domande frequenti" at bounding box center [53, 162] width 74 height 19
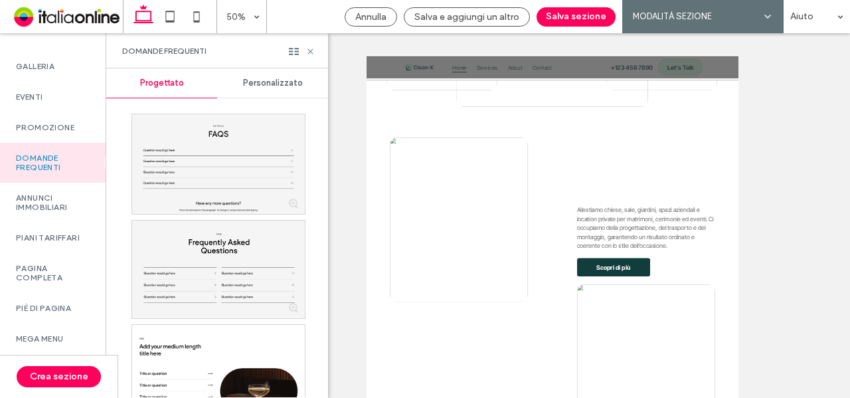
click at [280, 84] on span "Personalizzato" at bounding box center [273, 83] width 60 height 11
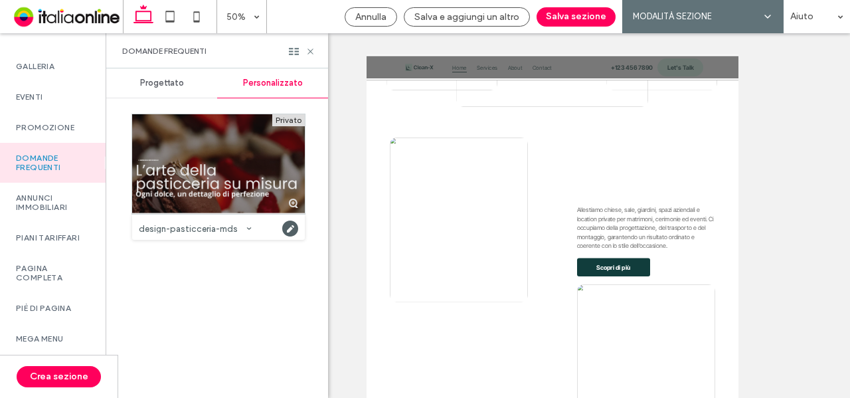
click at [181, 145] on div at bounding box center [218, 164] width 173 height 100
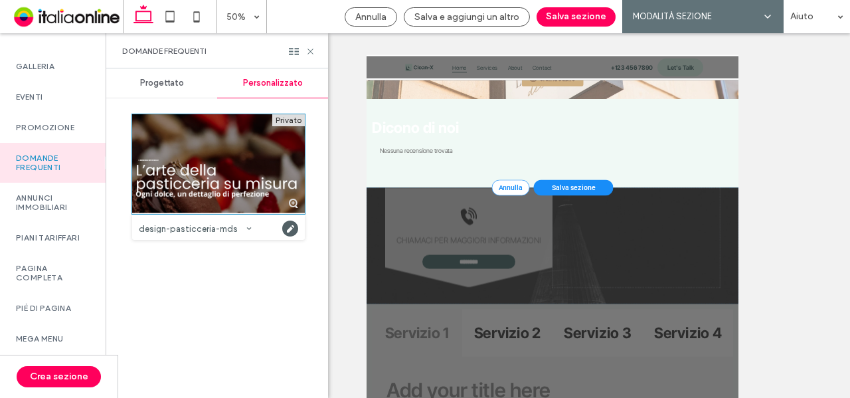
scroll to position [3122, 0]
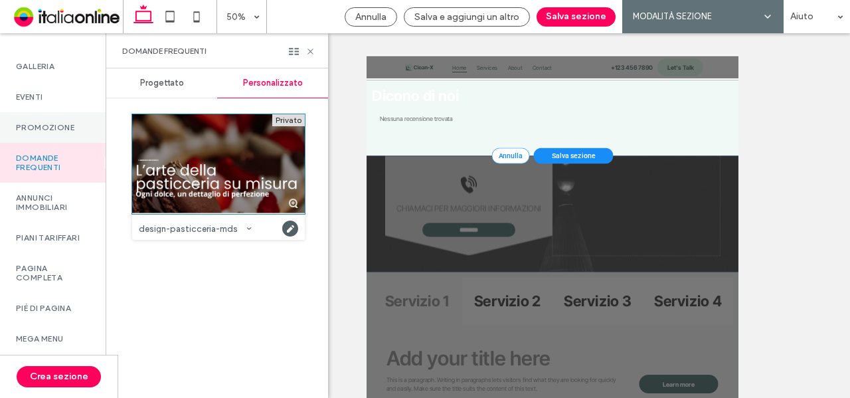
click at [41, 132] on label "promozione" at bounding box center [53, 127] width 74 height 9
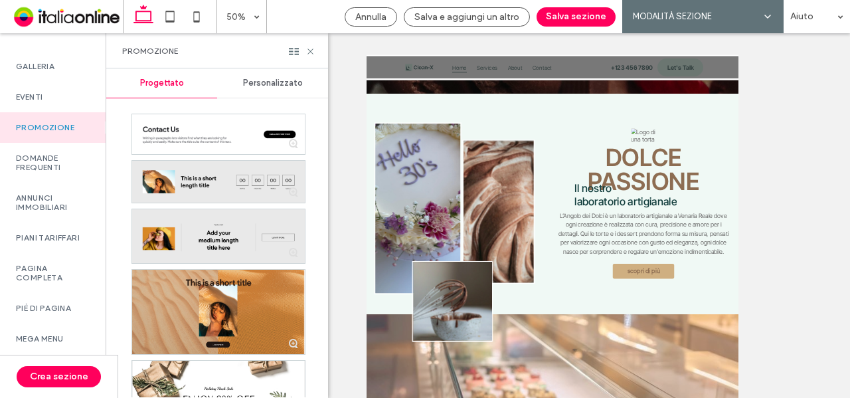
scroll to position [1131, 0]
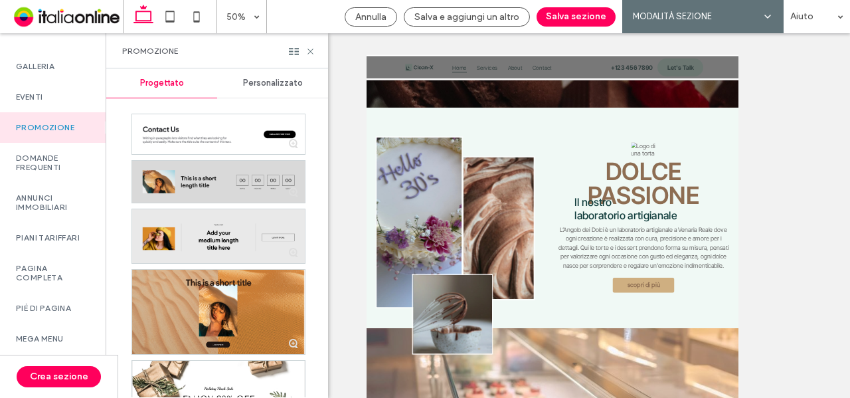
click at [256, 186] on div at bounding box center [218, 182] width 173 height 42
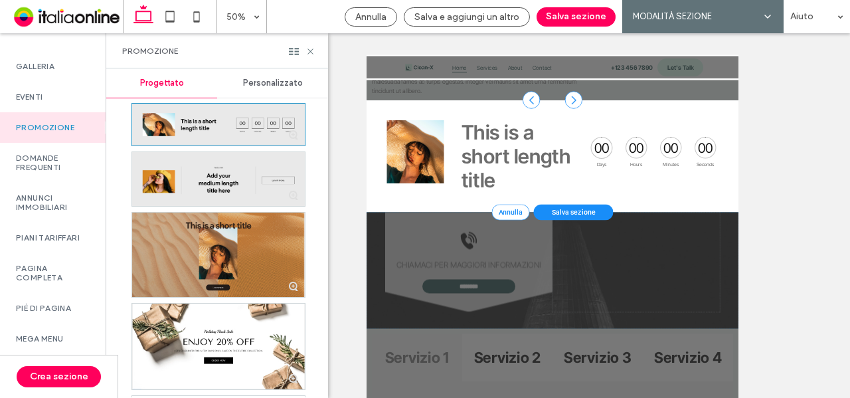
scroll to position [144, 0]
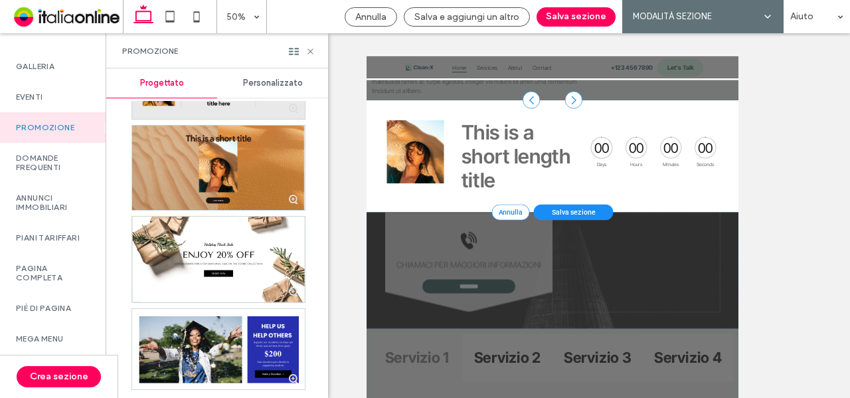
click at [276, 96] on div "Personalizzato" at bounding box center [272, 82] width 111 height 29
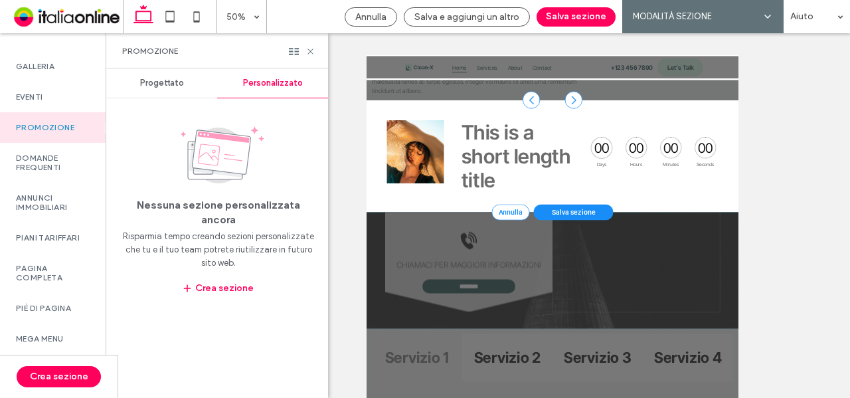
scroll to position [0, 0]
click at [0, 112] on div "Eventi" at bounding box center [53, 97] width 106 height 31
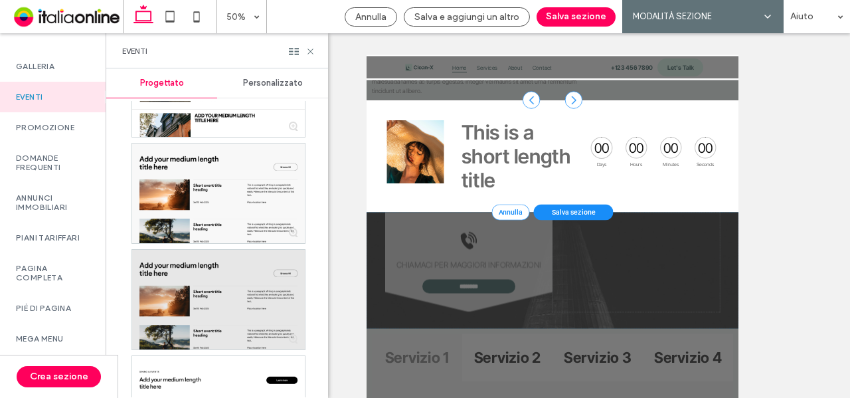
scroll to position [143, 0]
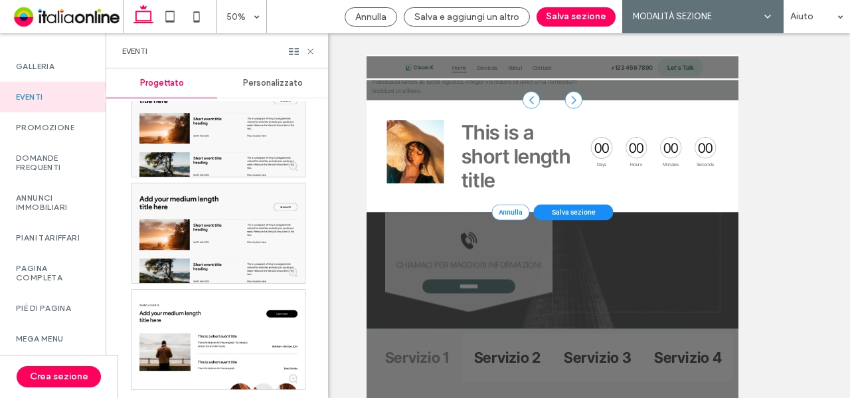
click at [261, 91] on div "Personalizzato" at bounding box center [272, 82] width 111 height 29
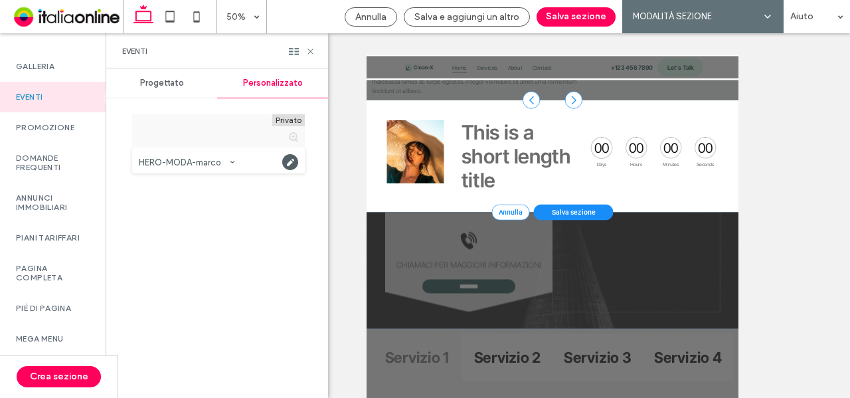
scroll to position [0, 0]
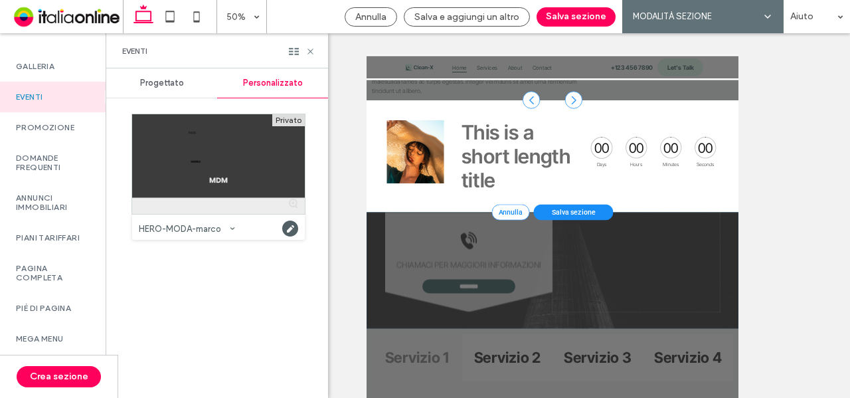
click at [230, 177] on div at bounding box center [218, 164] width 173 height 100
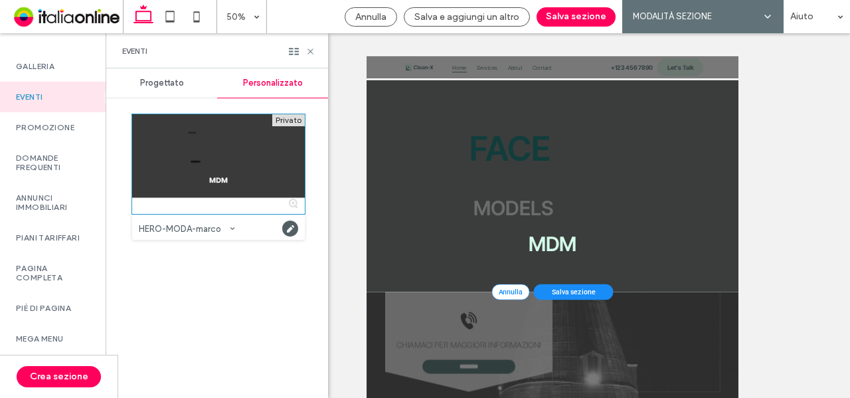
scroll to position [600, 0]
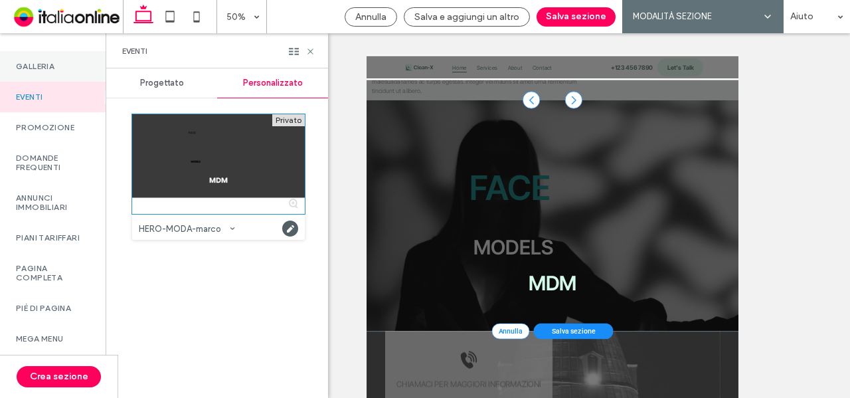
click at [48, 71] on label "Galleria" at bounding box center [53, 66] width 74 height 9
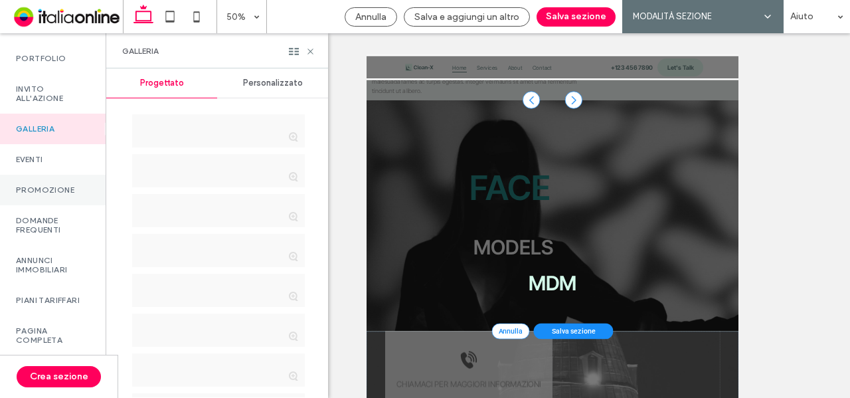
scroll to position [507, 0]
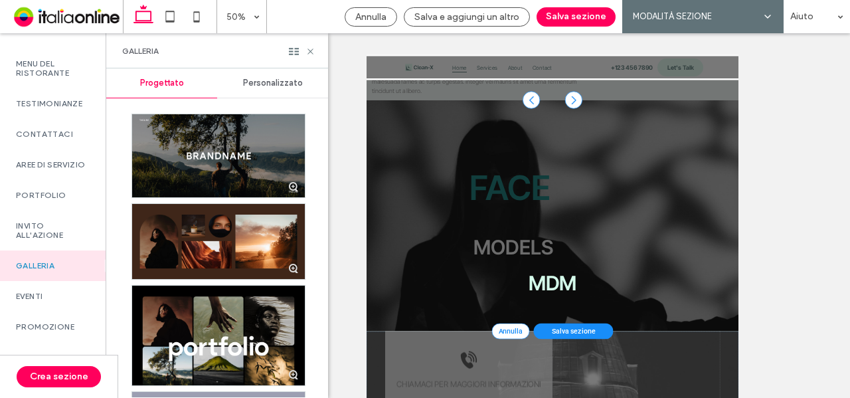
click at [273, 79] on span "Personalizzato" at bounding box center [273, 83] width 60 height 11
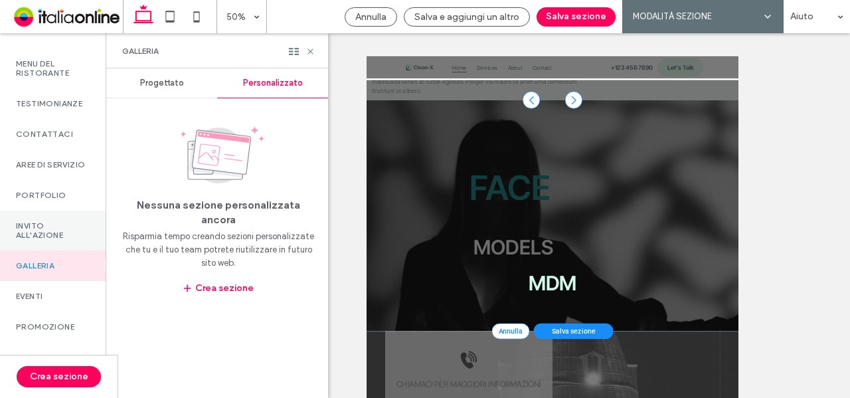
click at [19, 240] on label "Invito all'azione" at bounding box center [53, 230] width 74 height 19
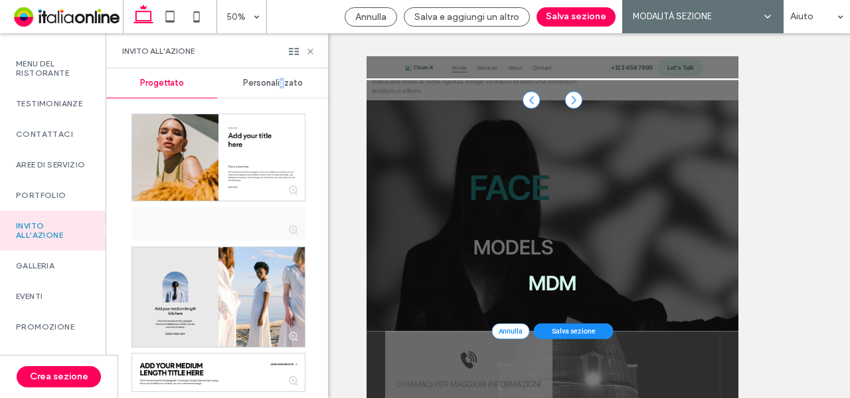
click at [281, 84] on span "Personalizzato" at bounding box center [273, 83] width 60 height 11
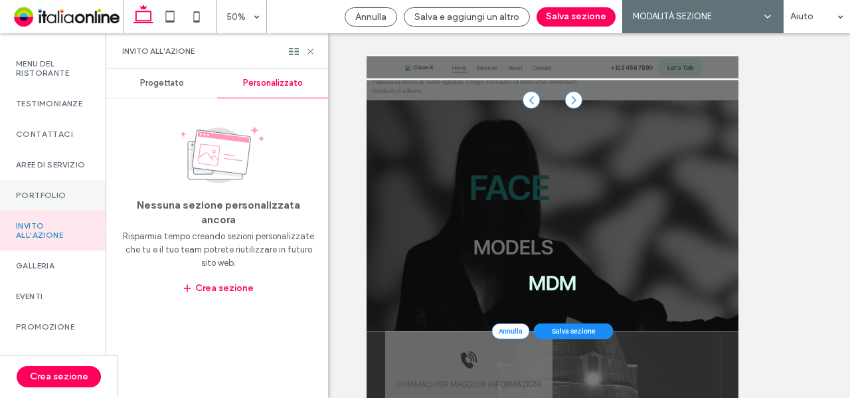
click at [38, 204] on div "Portfolio" at bounding box center [53, 195] width 106 height 31
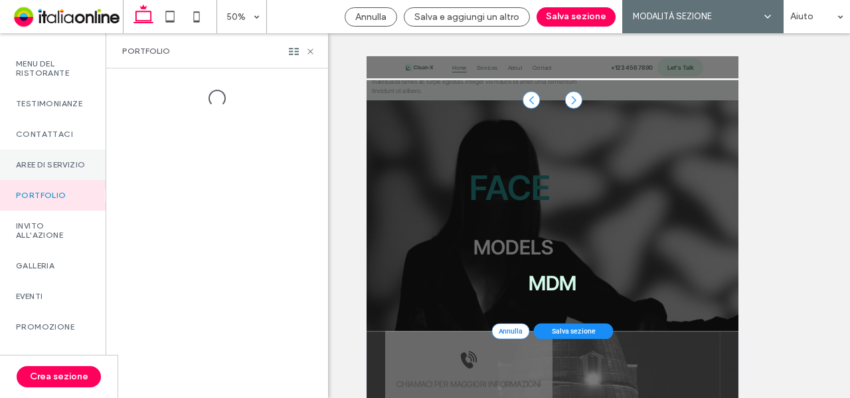
click at [56, 169] on label "Aree di servizio" at bounding box center [53, 164] width 74 height 9
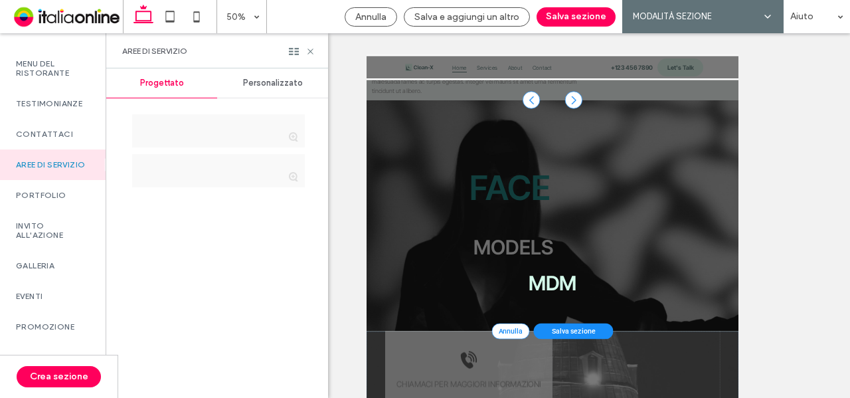
click at [278, 84] on span "Personalizzato" at bounding box center [273, 83] width 60 height 11
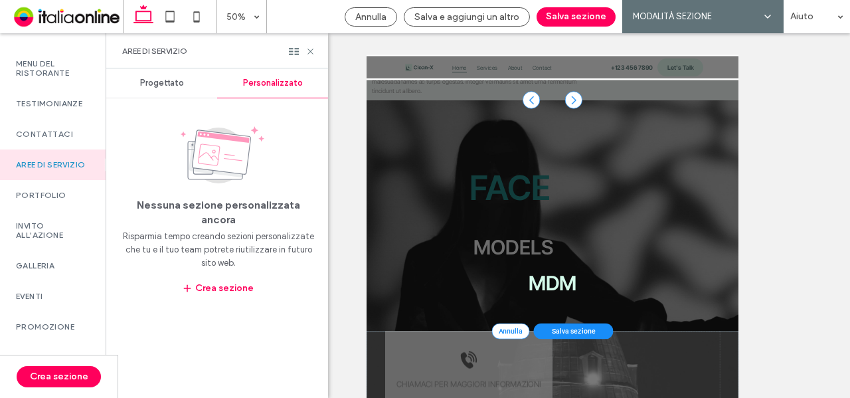
click at [168, 84] on span "Progettato" at bounding box center [162, 83] width 44 height 11
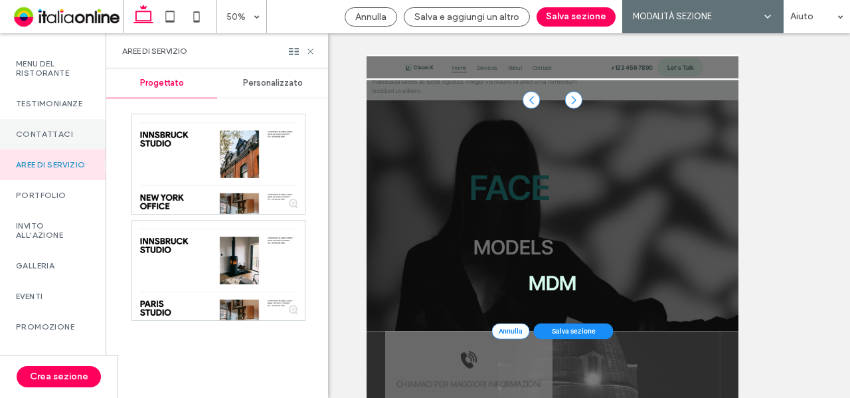
click at [48, 135] on div "Contattaci" at bounding box center [53, 134] width 106 height 31
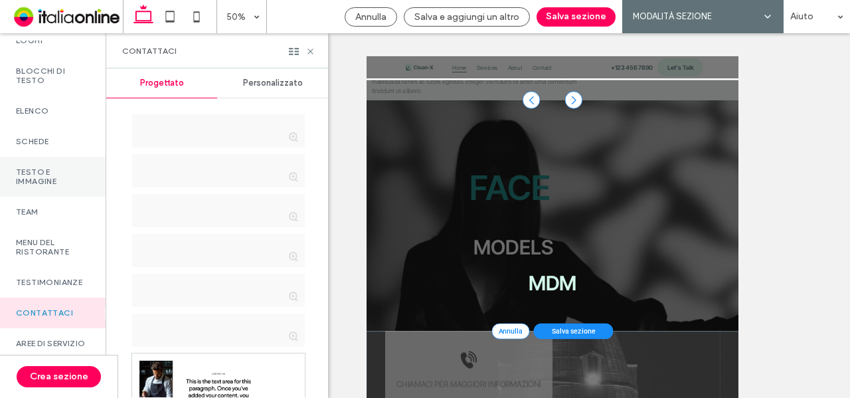
scroll to position [308, 0]
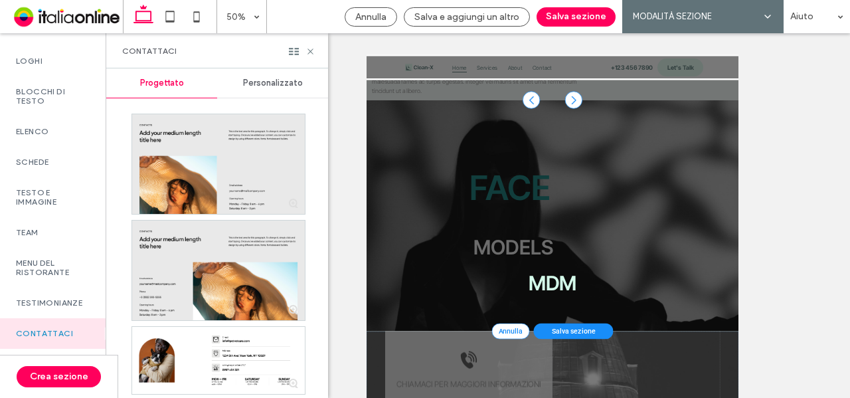
click at [263, 76] on div "Personalizzato" at bounding box center [272, 82] width 111 height 29
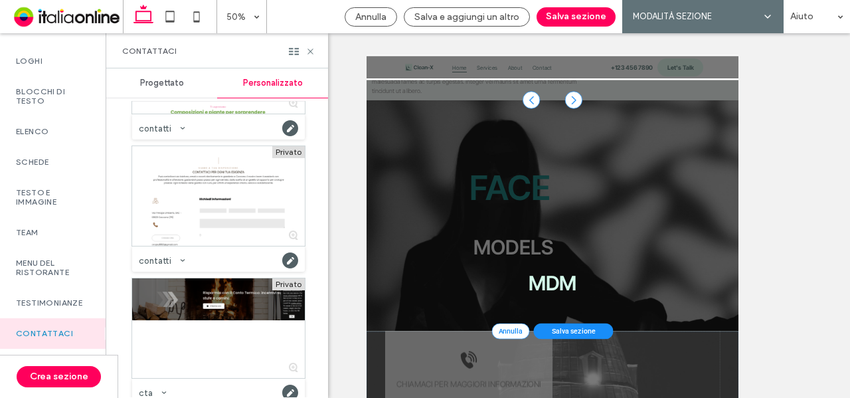
scroll to position [266, 0]
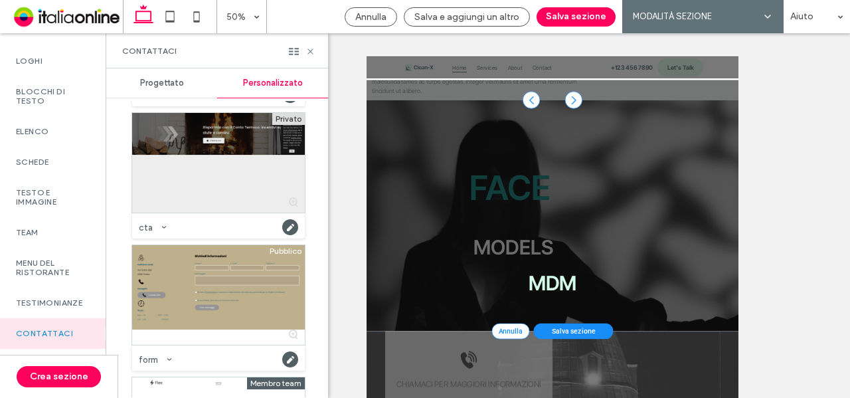
click at [226, 169] on div at bounding box center [218, 163] width 173 height 100
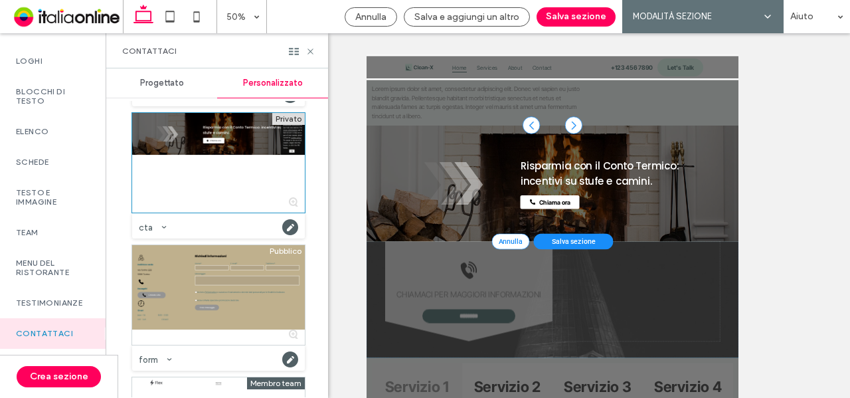
scroll to position [467, 0]
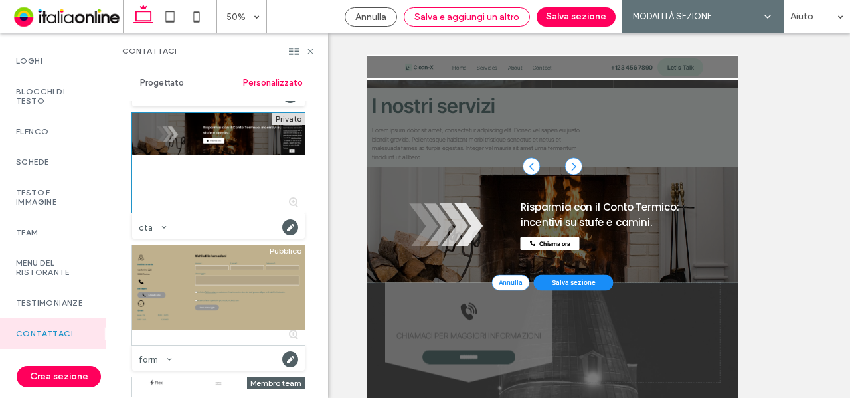
click at [466, 13] on span "Salva e aggiungi un altro" at bounding box center [466, 16] width 105 height 11
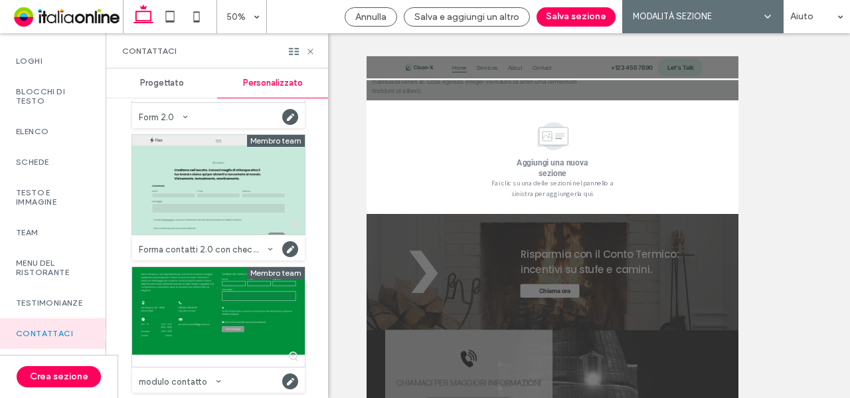
scroll to position [643, 0]
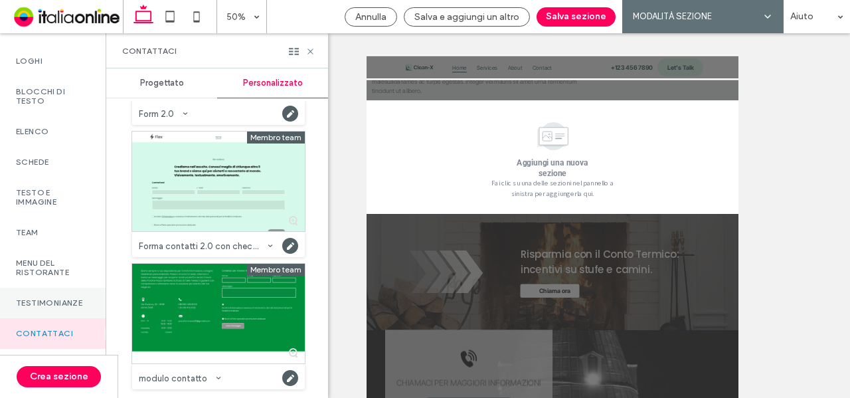
click at [50, 297] on div "Testimonianze" at bounding box center [53, 302] width 106 height 31
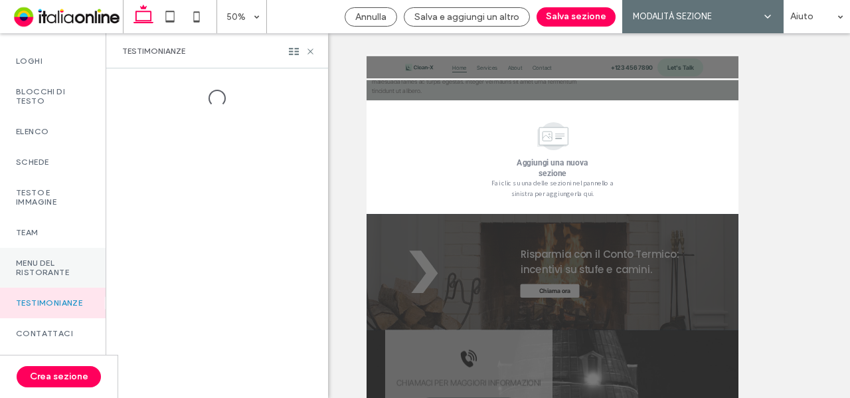
click at [53, 277] on label "Menu del ristorante" at bounding box center [53, 267] width 74 height 19
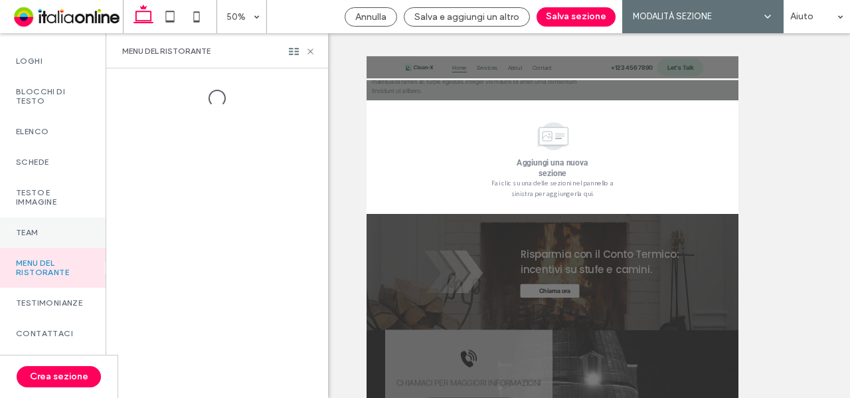
click at [68, 237] on label "Team" at bounding box center [53, 232] width 74 height 9
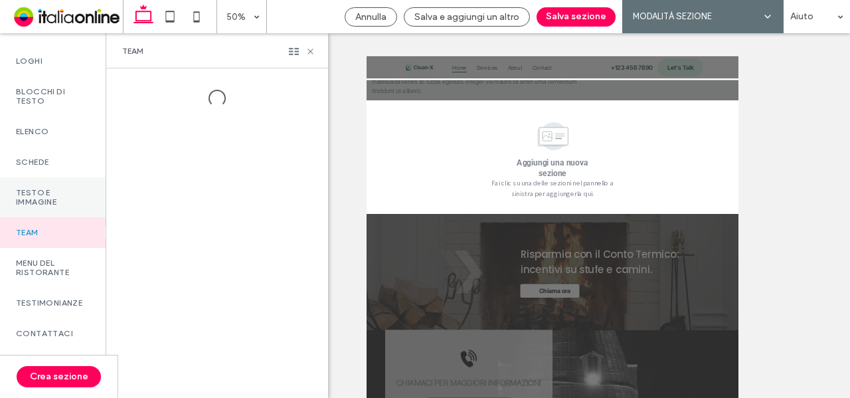
click at [72, 206] on label "Testo e immagine" at bounding box center [53, 197] width 74 height 19
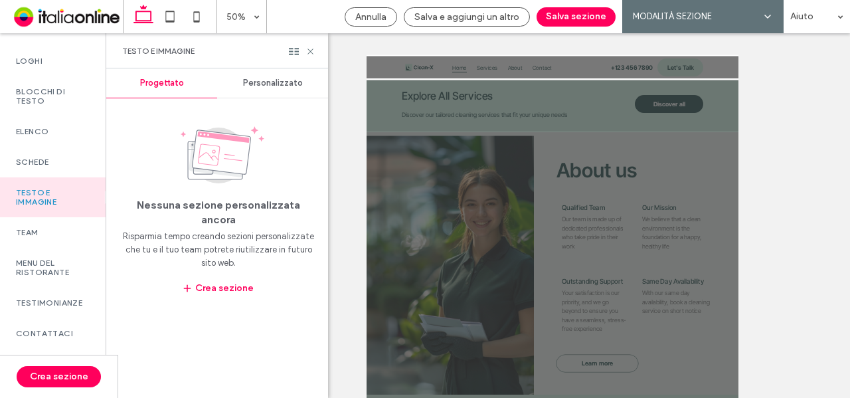
scroll to position [2206, 0]
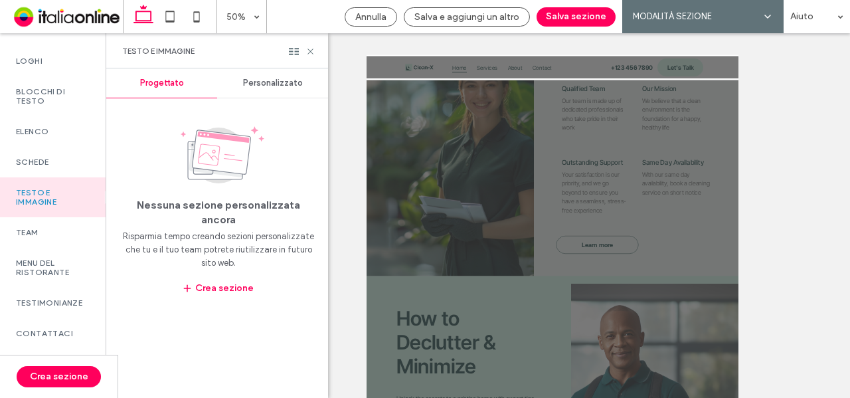
click at [256, 75] on div "Personalizzato" at bounding box center [272, 82] width 111 height 29
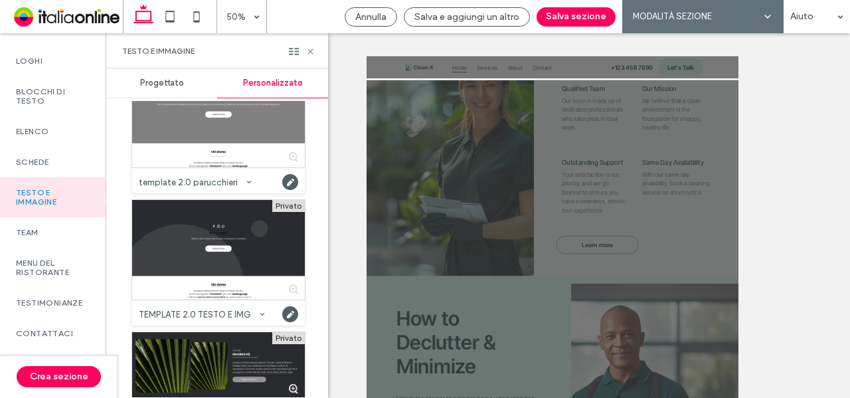
scroll to position [82, 0]
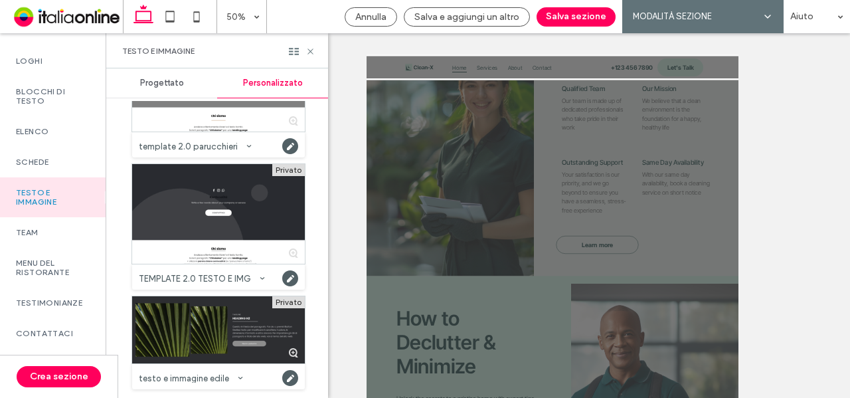
click at [226, 323] on div at bounding box center [218, 329] width 173 height 67
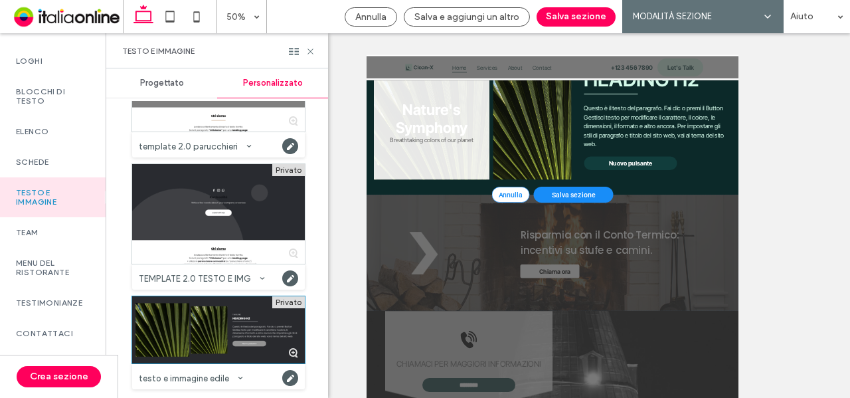
scroll to position [1089, 0]
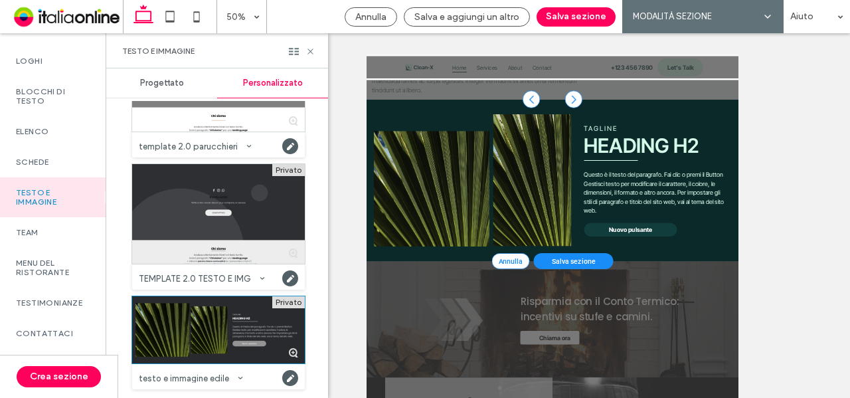
click at [221, 228] on div at bounding box center [218, 214] width 173 height 100
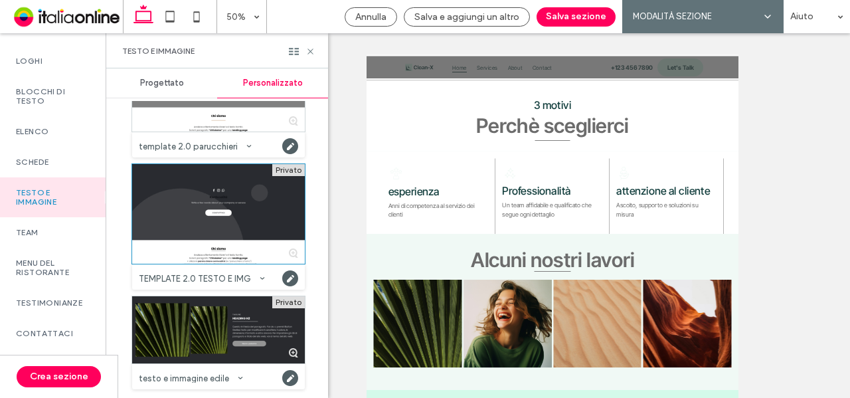
scroll to position [1861, 0]
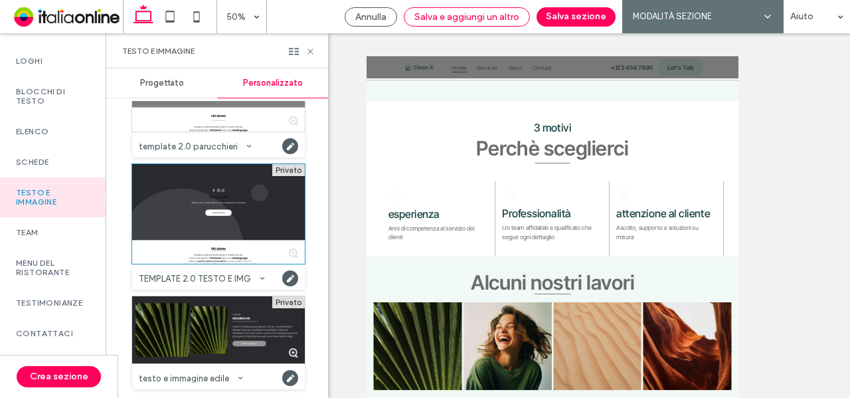
click at [465, 11] on span "Salva e aggiungi un altro" at bounding box center [466, 16] width 105 height 11
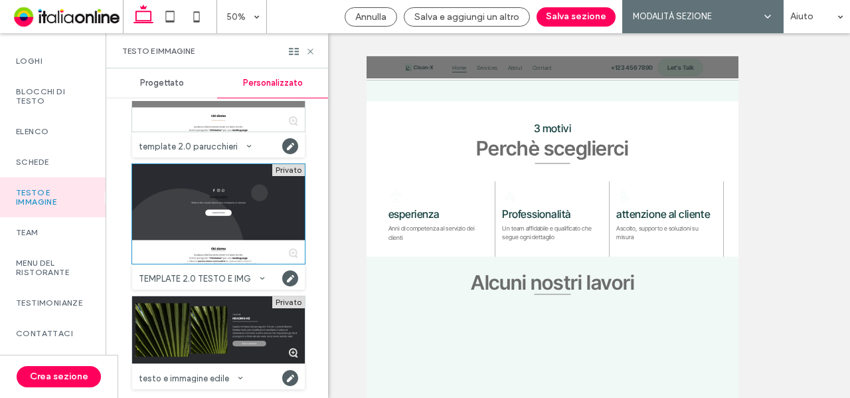
click at [52, 170] on div at bounding box center [425, 199] width 850 height 398
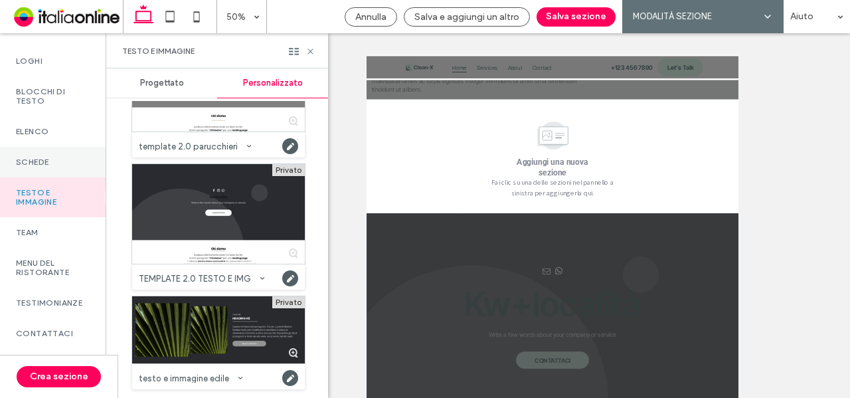
scroll to position [600, 0]
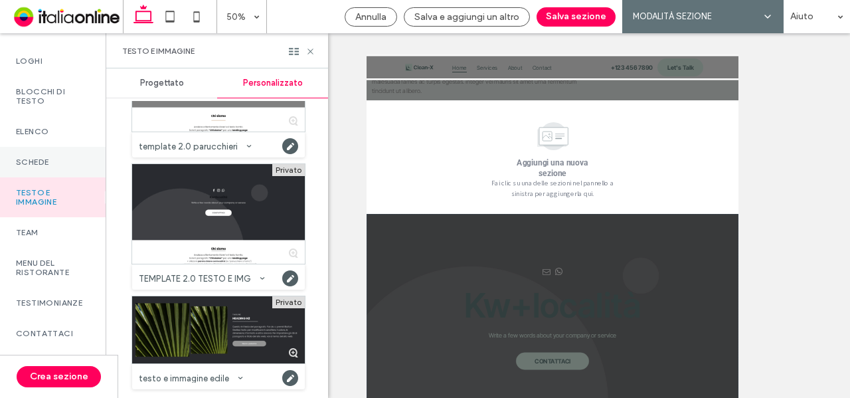
click at [64, 167] on label "Schede" at bounding box center [53, 161] width 74 height 9
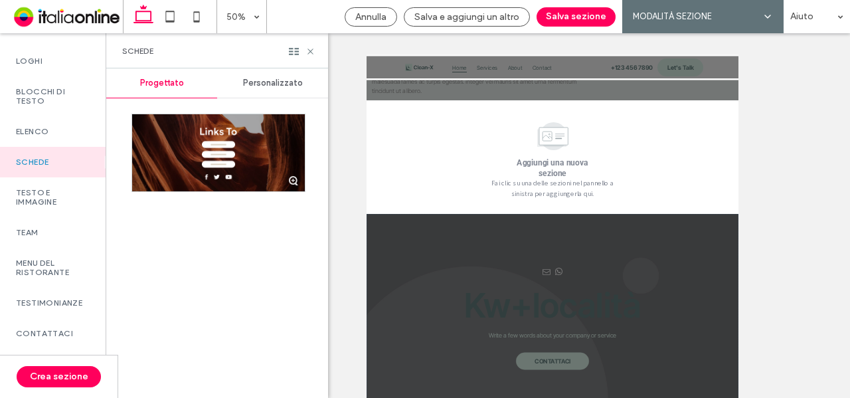
click at [263, 67] on div "Schede Progettato Personalizzato" at bounding box center [217, 215] width 222 height 364
click at [266, 82] on span "Personalizzato" at bounding box center [273, 83] width 60 height 11
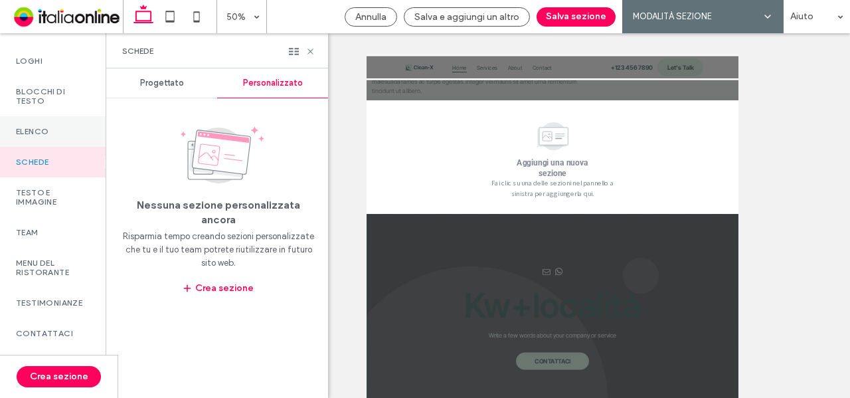
click at [46, 136] on label "Elenco" at bounding box center [53, 131] width 74 height 9
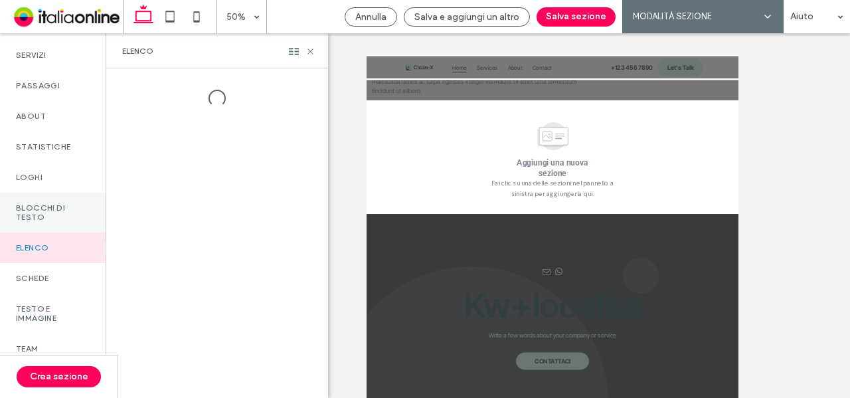
scroll to position [175, 0]
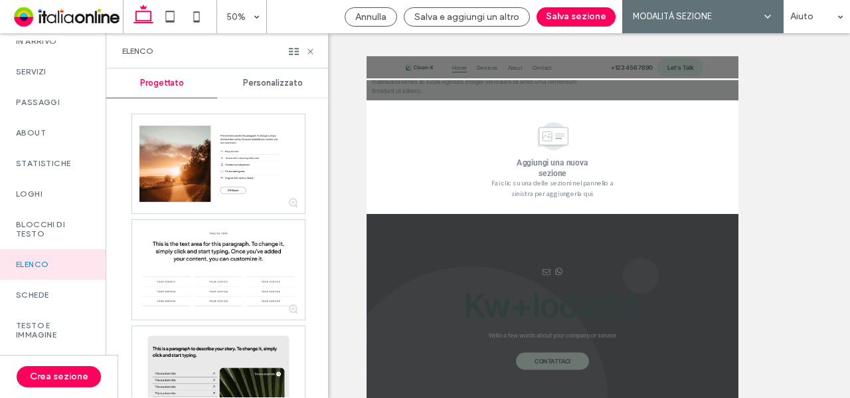
click at [279, 80] on span "Personalizzato" at bounding box center [273, 83] width 60 height 11
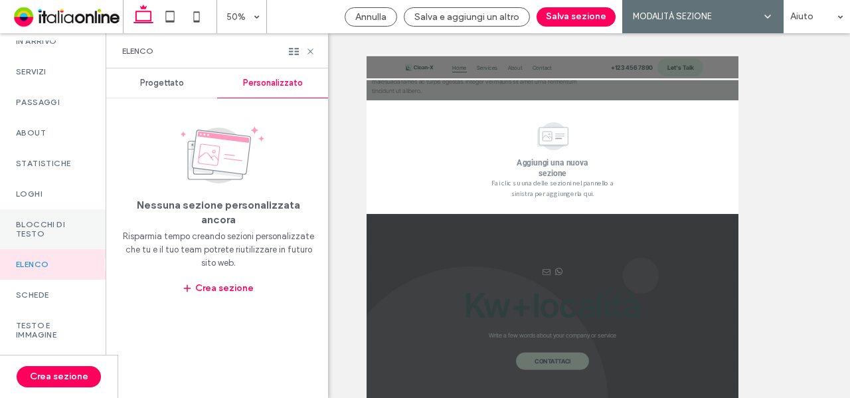
click at [53, 229] on label "Blocchi di testo" at bounding box center [53, 229] width 74 height 19
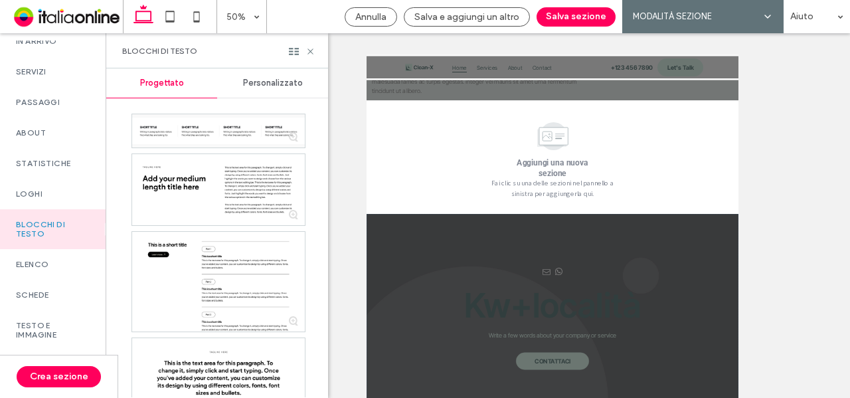
click at [265, 90] on div "Personalizzato" at bounding box center [272, 82] width 111 height 29
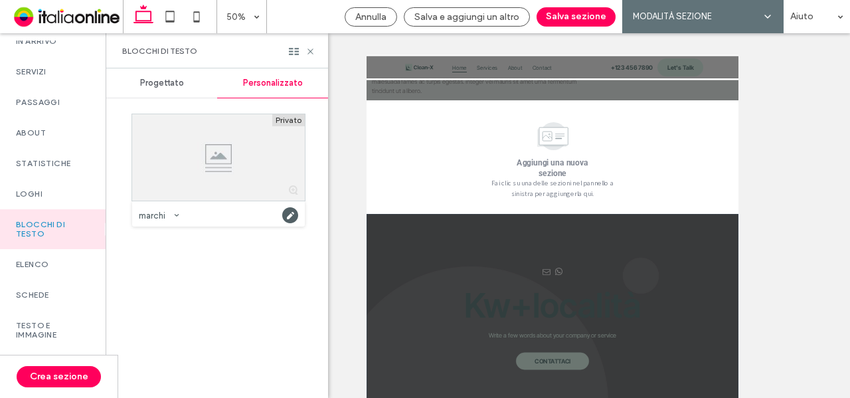
click at [153, 69] on div "Progettato" at bounding box center [161, 82] width 111 height 29
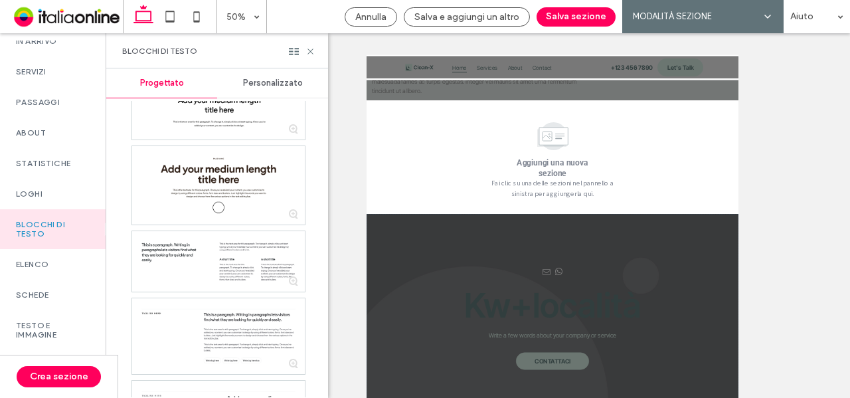
scroll to position [465, 0]
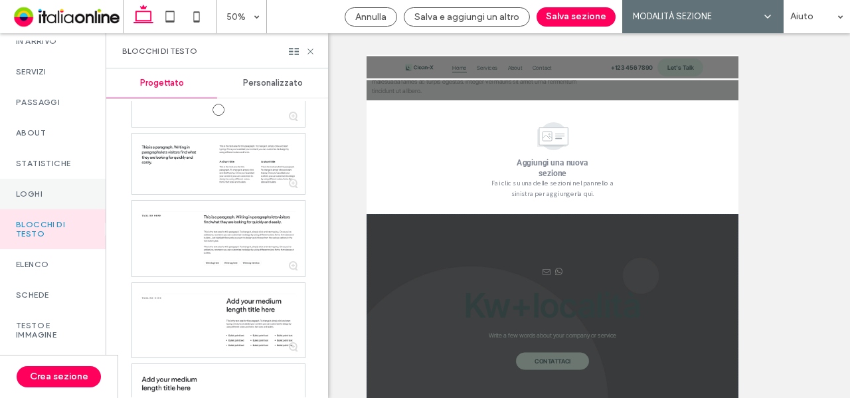
click at [24, 199] on label "Loghi" at bounding box center [53, 193] width 74 height 9
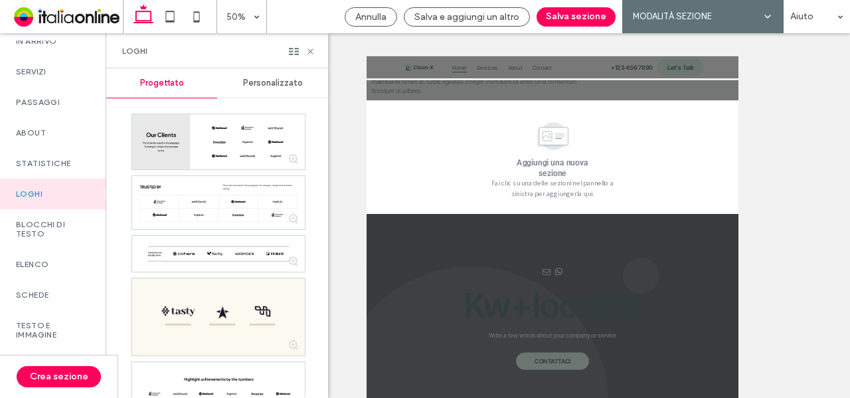
click at [268, 88] on div "Personalizzato" at bounding box center [272, 82] width 111 height 29
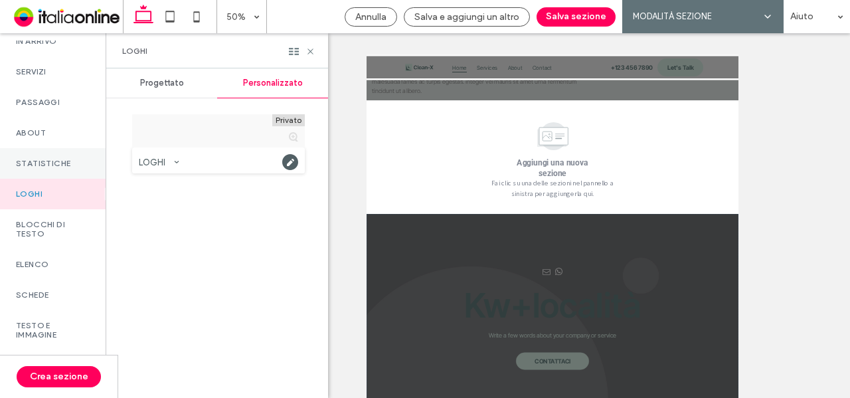
click at [7, 172] on div "Statistiche" at bounding box center [53, 163] width 106 height 31
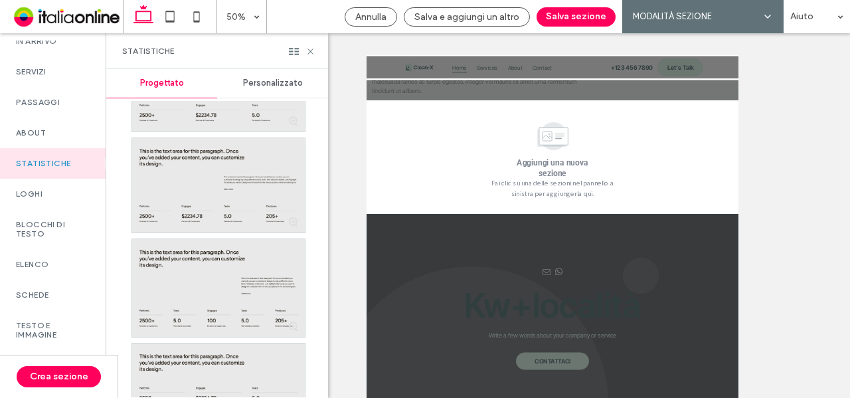
scroll to position [266, 0]
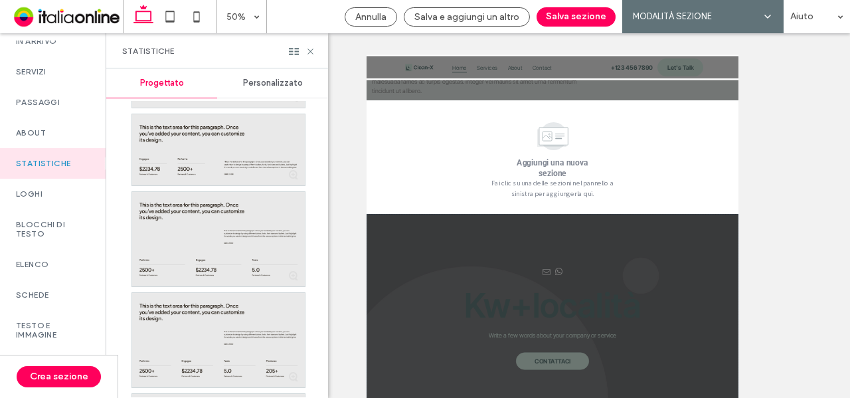
click at [277, 80] on span "Personalizzato" at bounding box center [273, 83] width 60 height 11
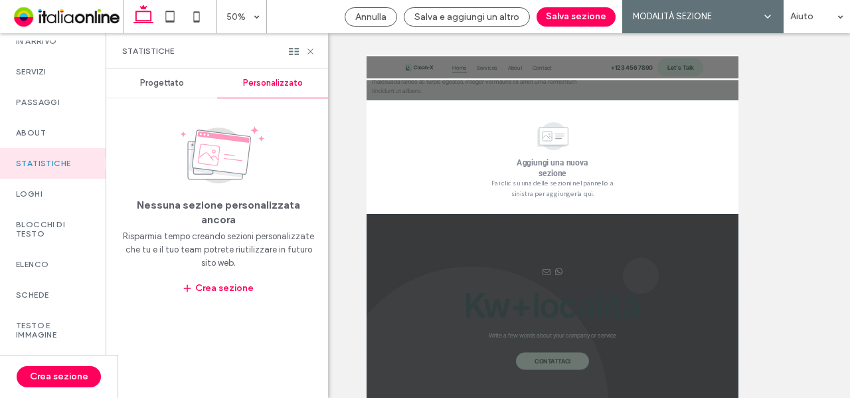
scroll to position [0, 0]
click at [60, 148] on div "About" at bounding box center [53, 133] width 106 height 31
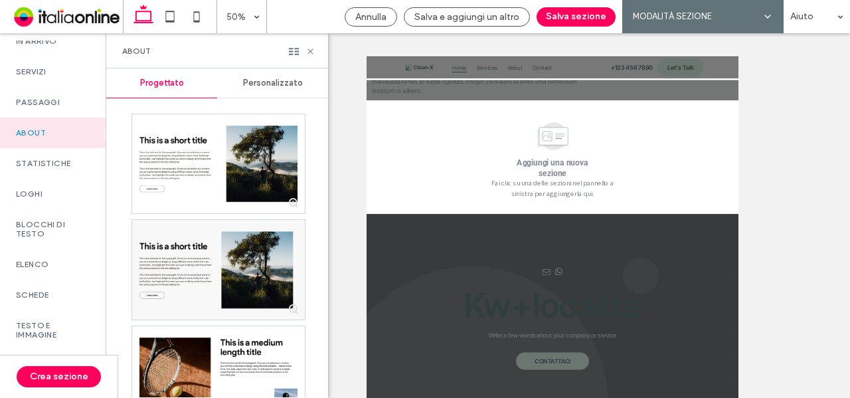
click at [259, 82] on span "Personalizzato" at bounding box center [273, 83] width 60 height 11
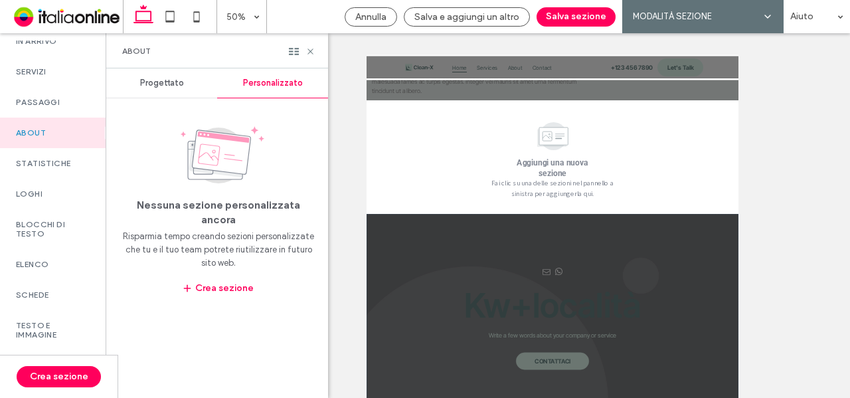
click at [187, 95] on div "Progettato" at bounding box center [161, 82] width 111 height 29
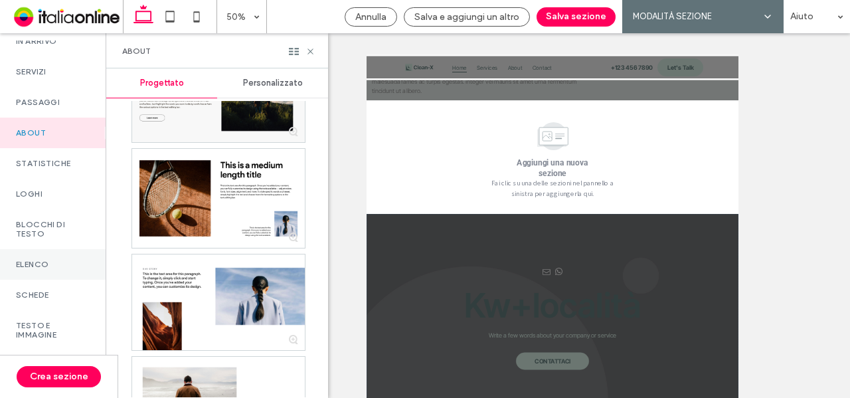
scroll to position [199, 0]
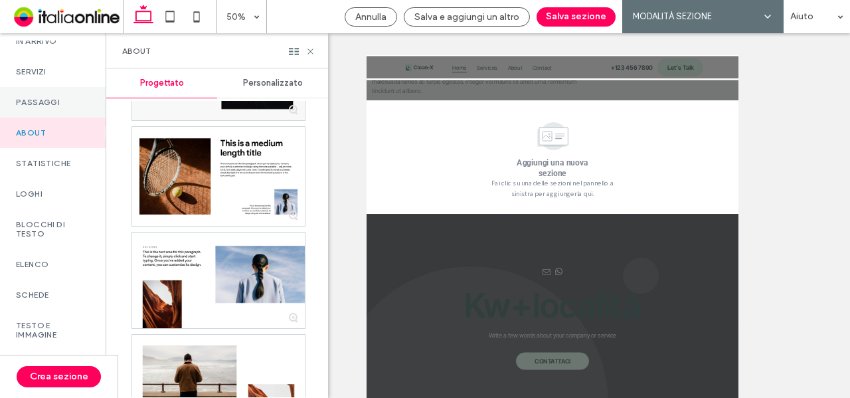
click at [58, 118] on div "Passaggi" at bounding box center [53, 102] width 106 height 31
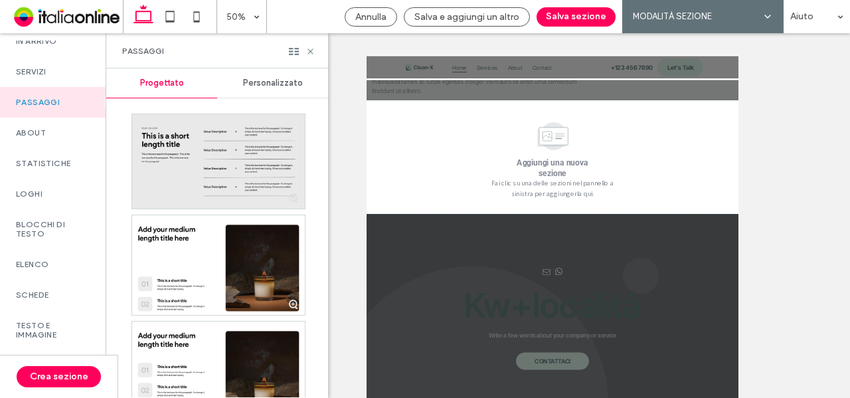
click at [255, 72] on div "Personalizzato" at bounding box center [272, 82] width 111 height 29
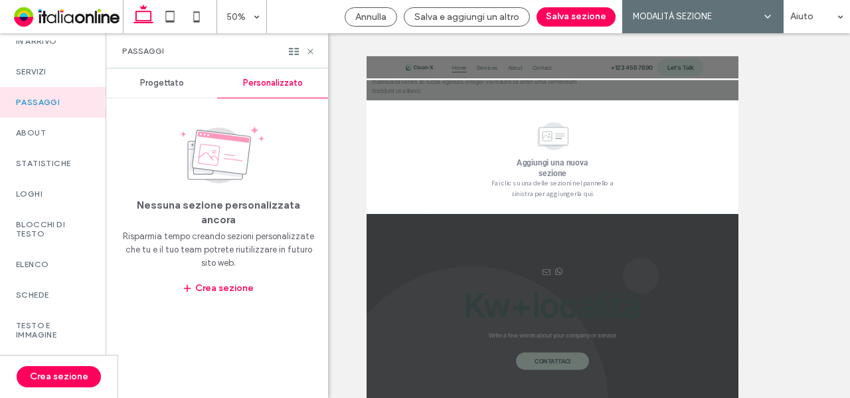
click at [161, 80] on span "Progettato" at bounding box center [162, 83] width 44 height 11
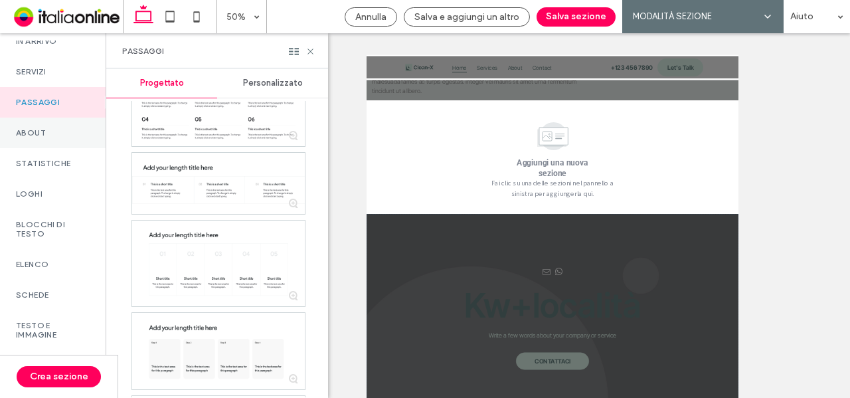
scroll to position [42, 0]
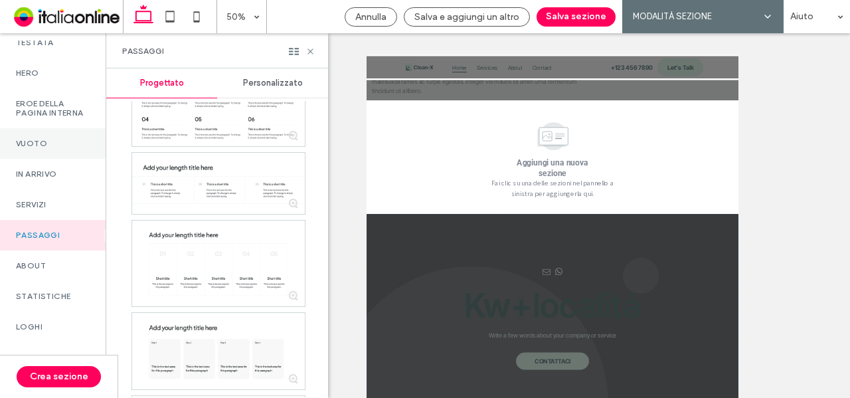
click at [50, 157] on div "Vuoto" at bounding box center [53, 143] width 106 height 31
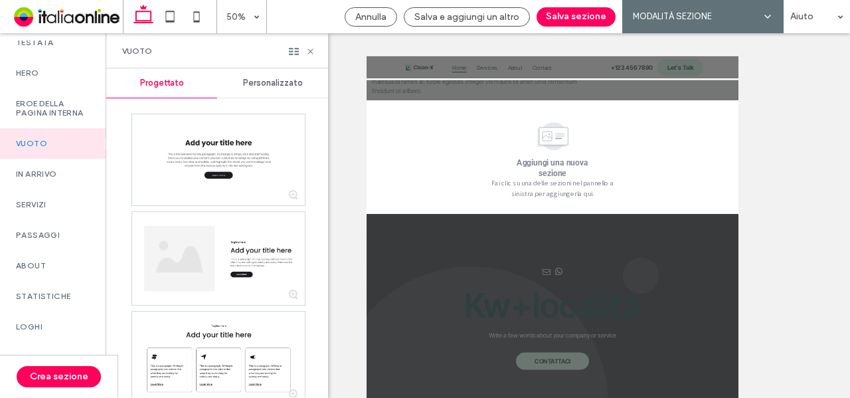
click at [283, 80] on span "Personalizzato" at bounding box center [273, 83] width 60 height 11
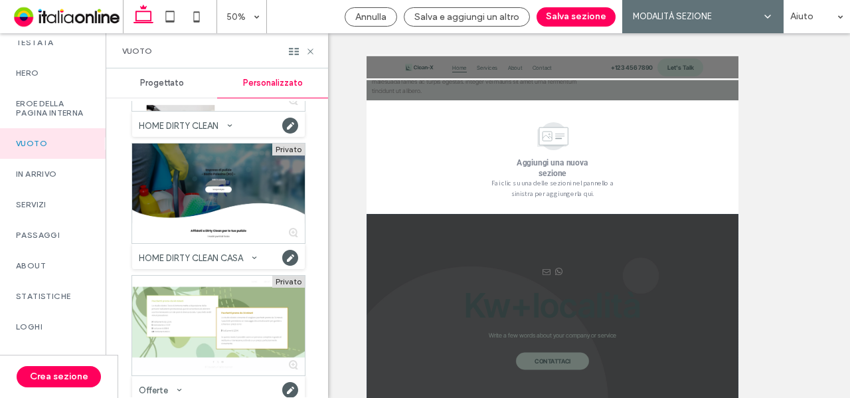
scroll to position [1925, 0]
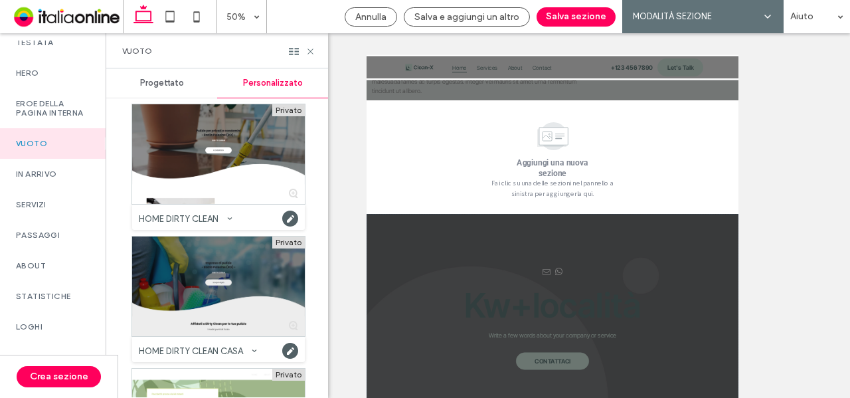
click at [228, 263] on div at bounding box center [218, 286] width 173 height 100
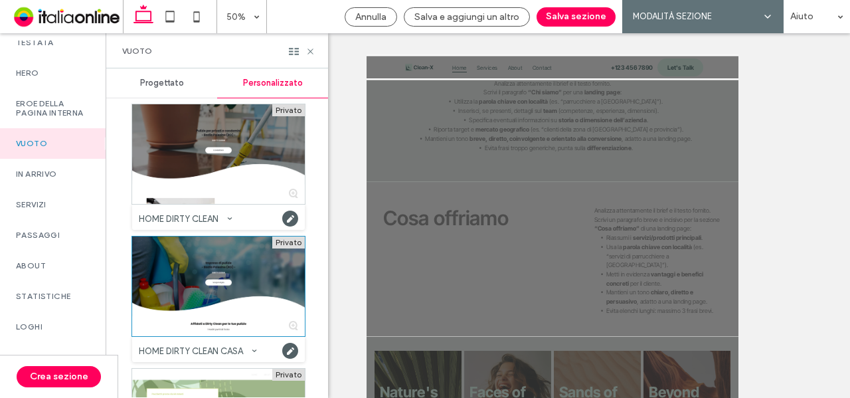
scroll to position [4384, 0]
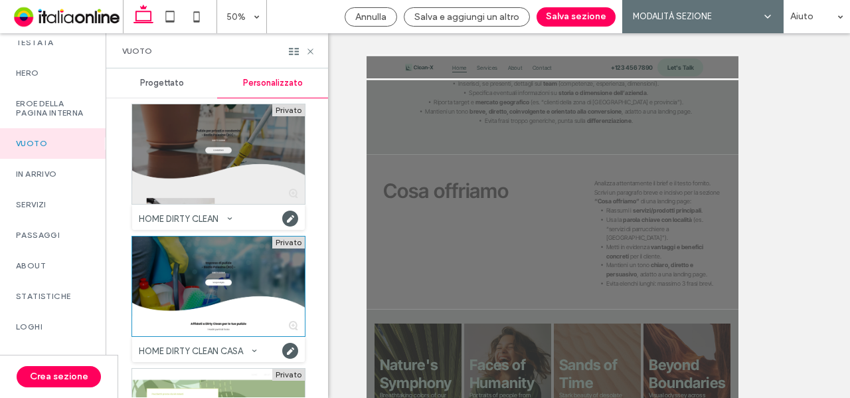
click at [198, 157] on div at bounding box center [218, 154] width 173 height 100
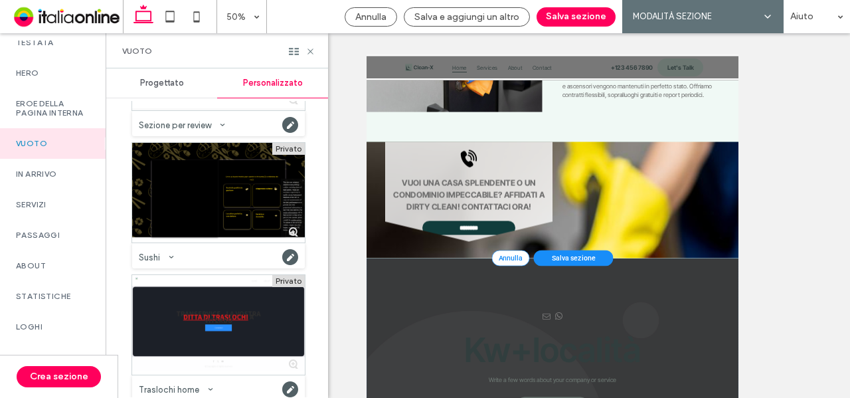
scroll to position [3285, 0]
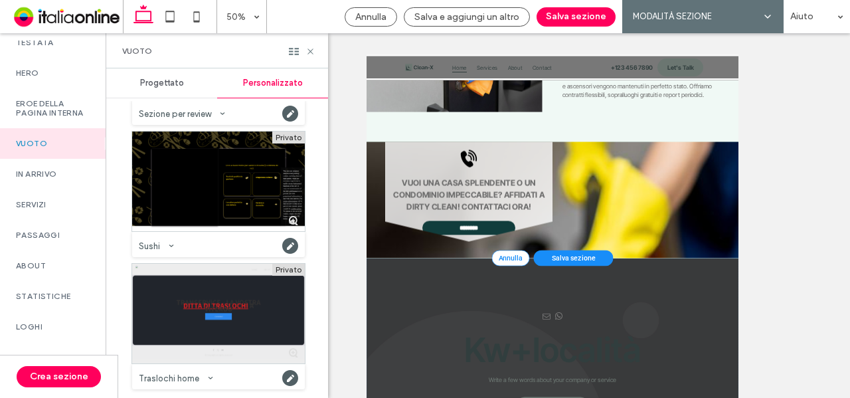
click at [214, 295] on div at bounding box center [218, 314] width 173 height 100
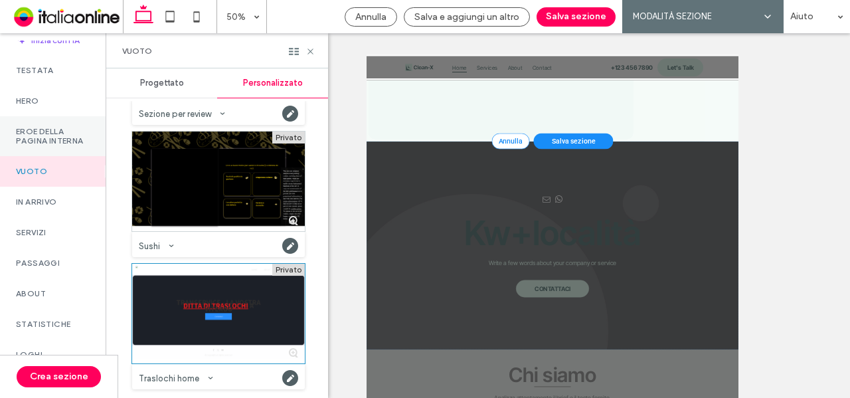
scroll to position [0, 0]
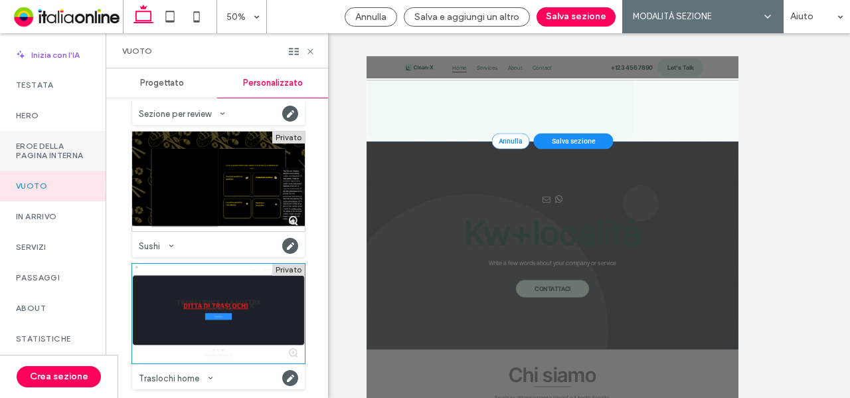
click at [66, 159] on label "Eroe della pagina interna" at bounding box center [53, 150] width 74 height 19
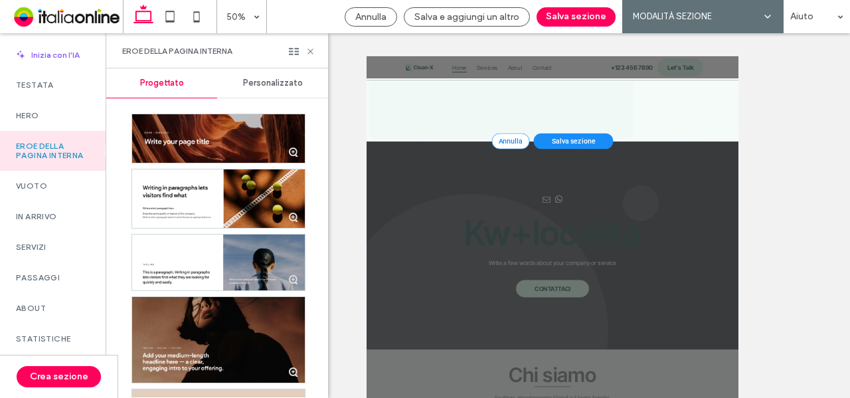
click at [272, 94] on div "Personalizzato" at bounding box center [272, 82] width 111 height 29
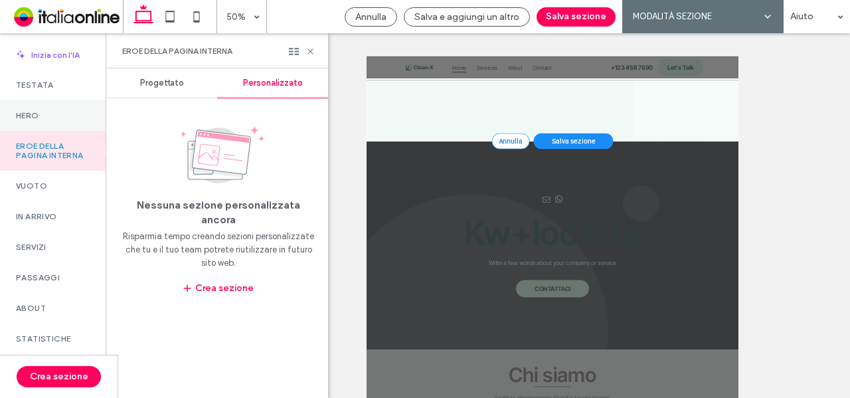
click at [56, 118] on label "Hero" at bounding box center [53, 115] width 74 height 9
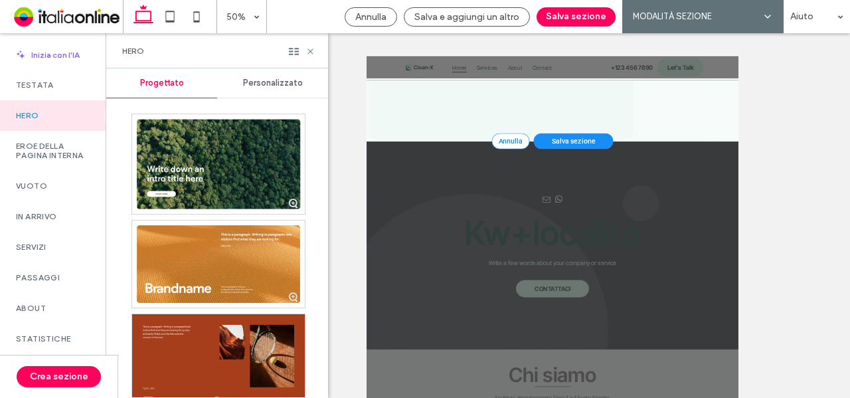
click at [295, 86] on span "Personalizzato" at bounding box center [273, 83] width 60 height 11
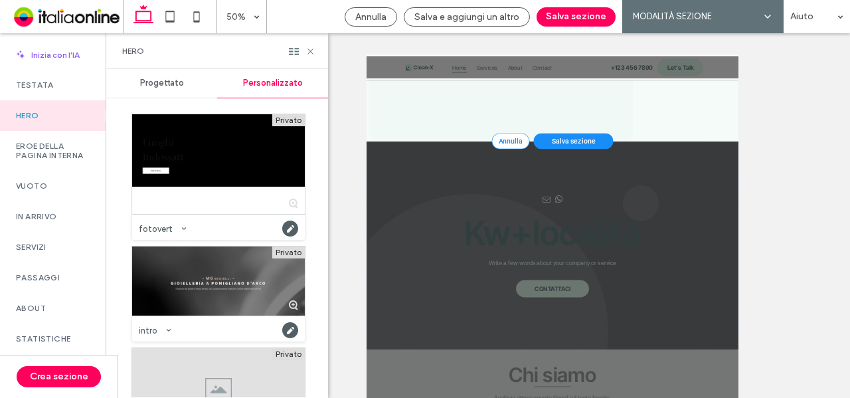
scroll to position [203, 0]
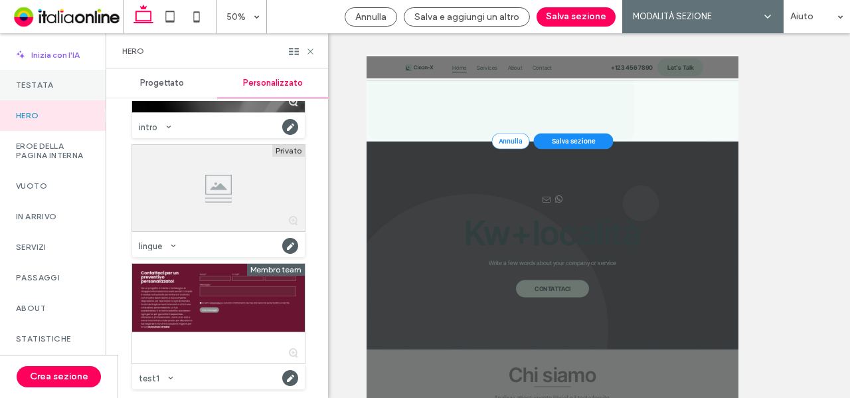
click at [36, 90] on div "Testata" at bounding box center [53, 85] width 106 height 31
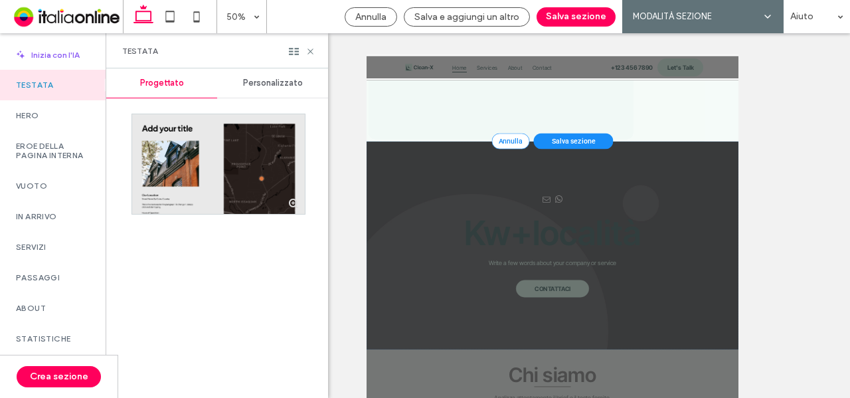
click at [269, 94] on div "Personalizzato" at bounding box center [272, 82] width 111 height 29
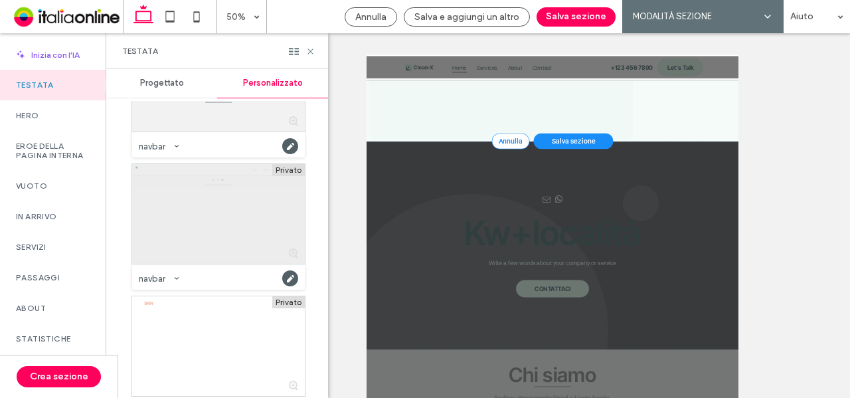
scroll to position [102, 0]
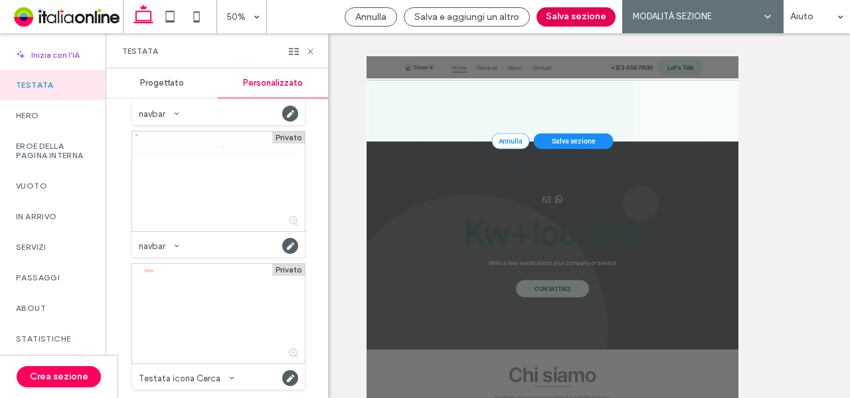
click at [562, 17] on button "Salva sezione" at bounding box center [575, 16] width 79 height 19
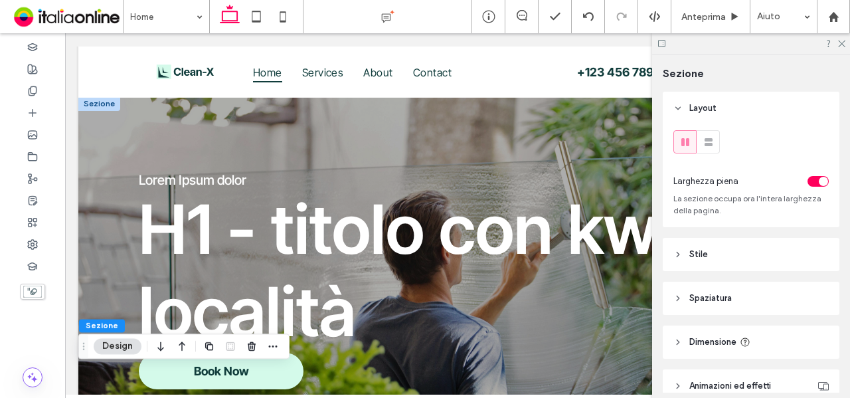
scroll to position [0, 0]
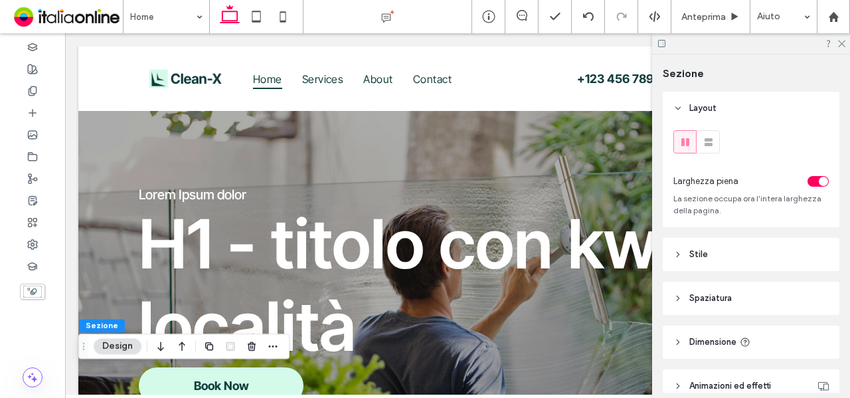
click at [839, 47] on div at bounding box center [751, 43] width 198 height 21
click at [842, 42] on icon at bounding box center [841, 43] width 9 height 9
